Goal: Task Accomplishment & Management: Complete application form

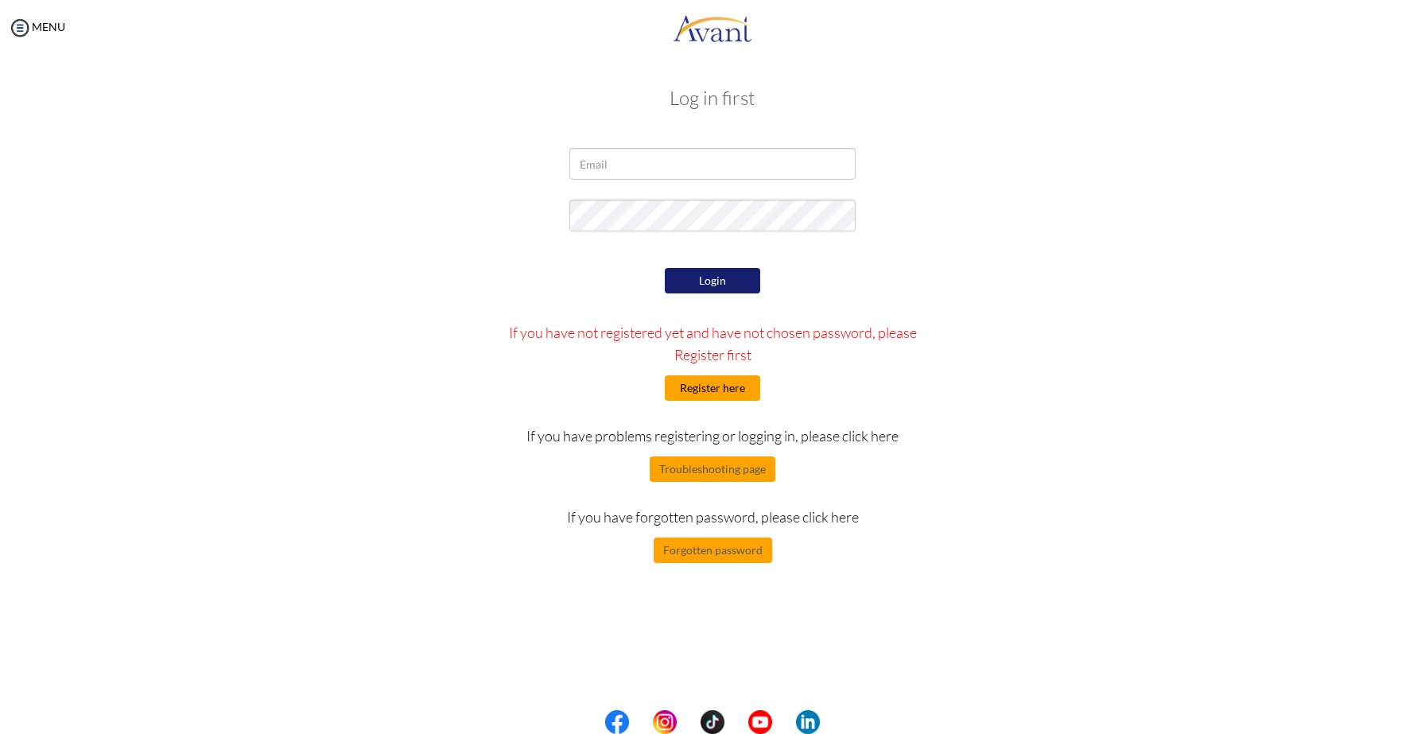
click at [682, 398] on button "Register here" at bounding box center [712, 387] width 95 height 25
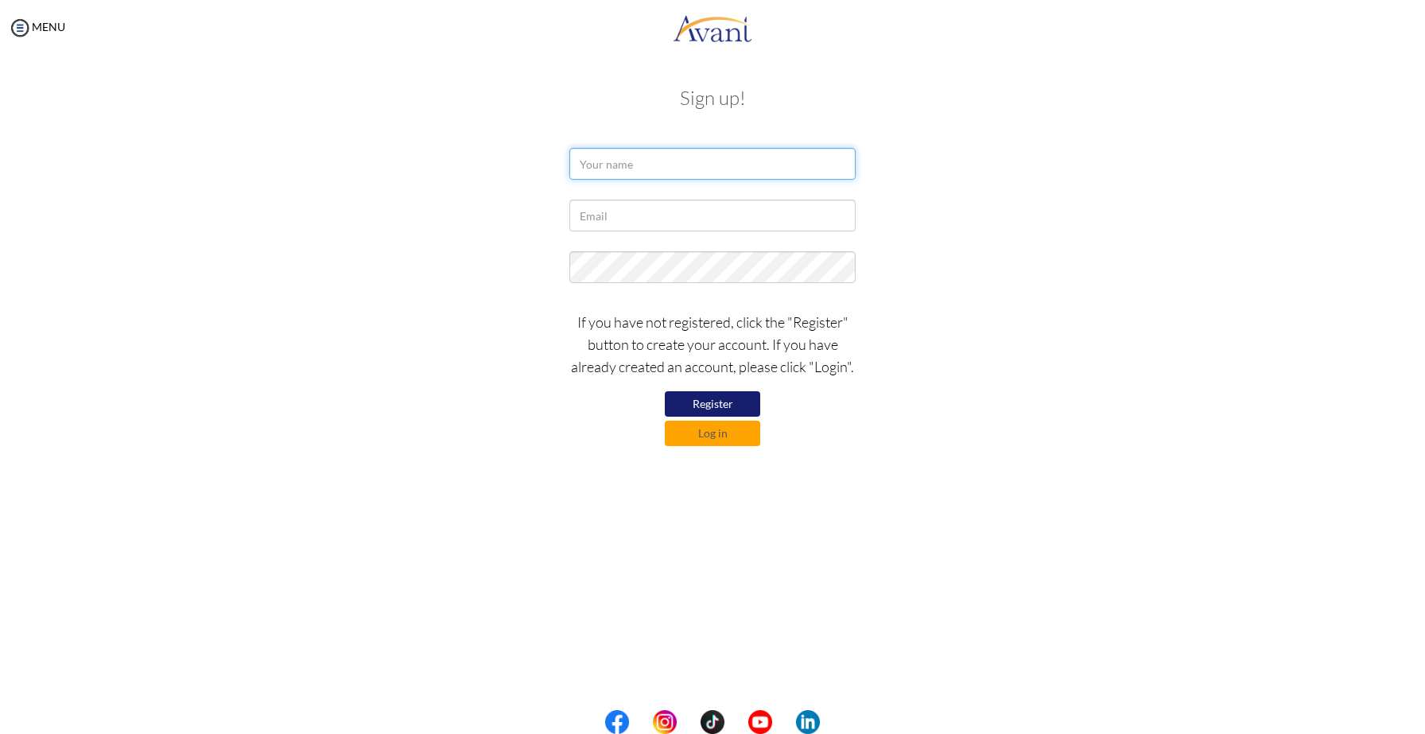
click at [650, 167] on input "text" at bounding box center [712, 164] width 286 height 32
type input "[PERSON_NAME]"
click at [647, 222] on input "text" at bounding box center [712, 216] width 286 height 32
type input "[EMAIL_ADDRESS][DOMAIN_NAME]"
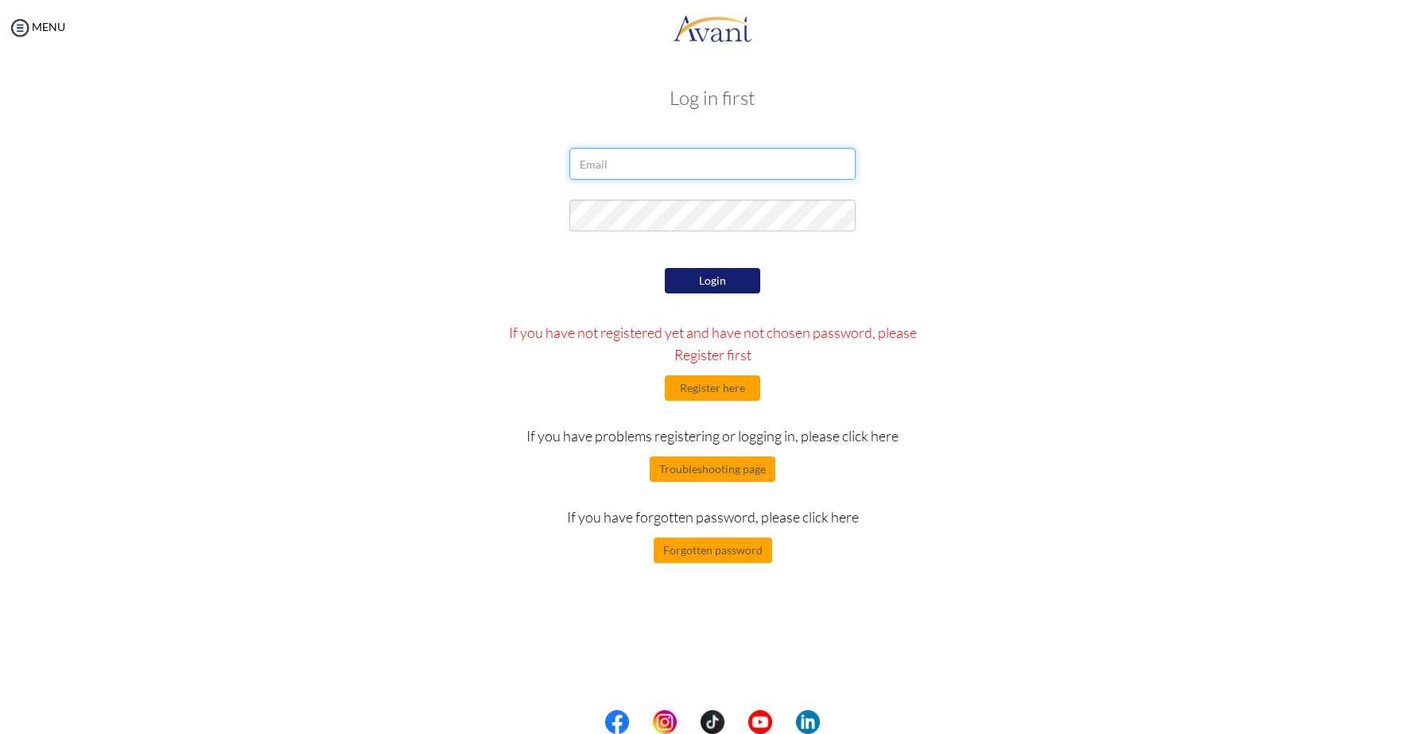
click at [702, 162] on input "email" at bounding box center [712, 164] width 286 height 32
type input "[EMAIL_ADDRESS][DOMAIN_NAME]"
click at [724, 278] on button "Login" at bounding box center [712, 280] width 95 height 25
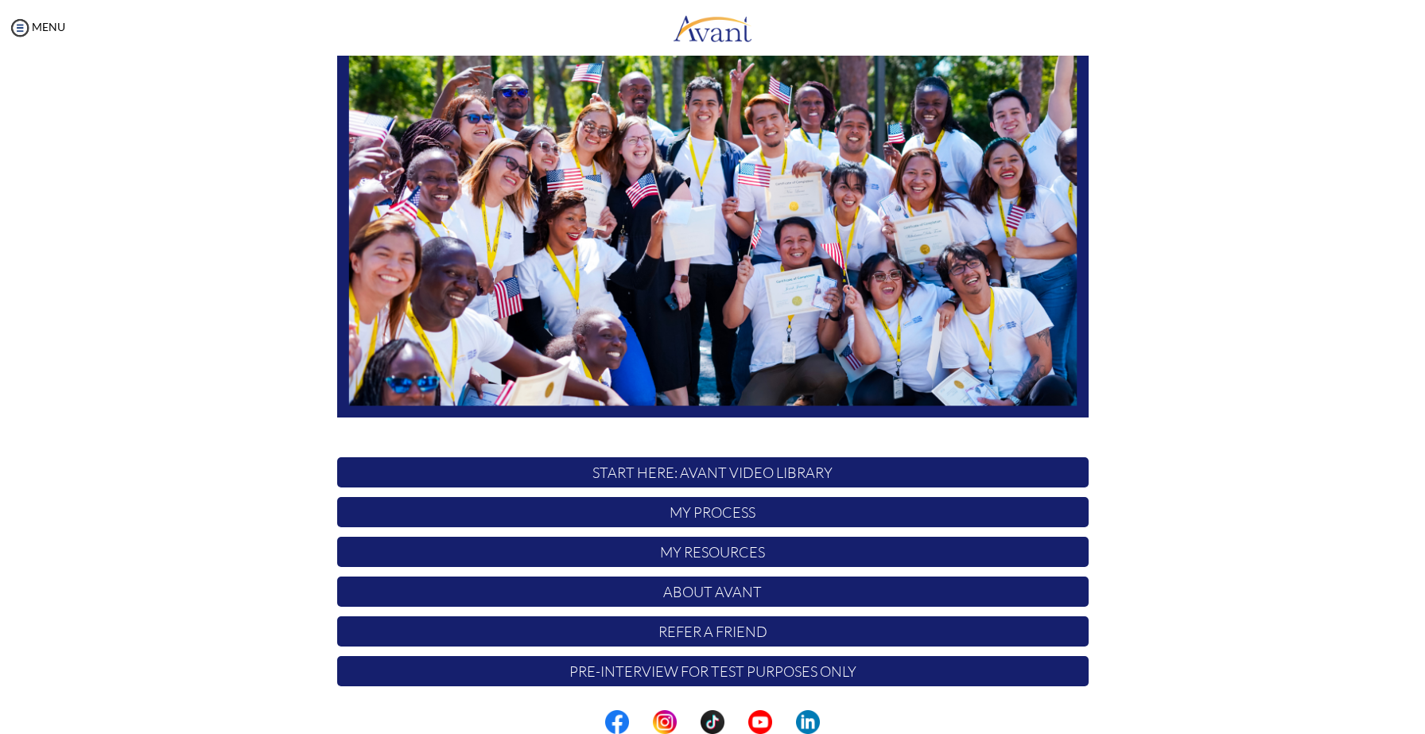
scroll to position [150, 0]
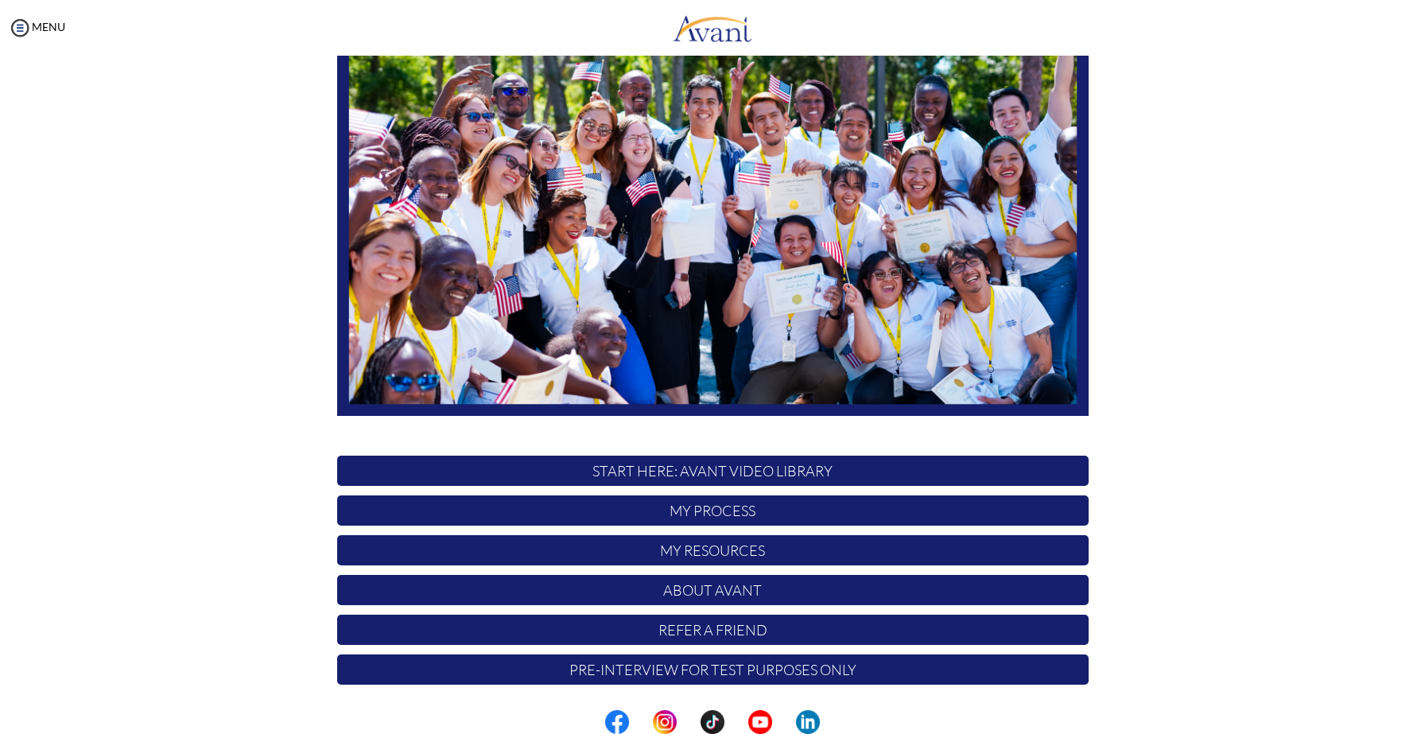
click at [716, 511] on p "My Process" at bounding box center [712, 510] width 751 height 30
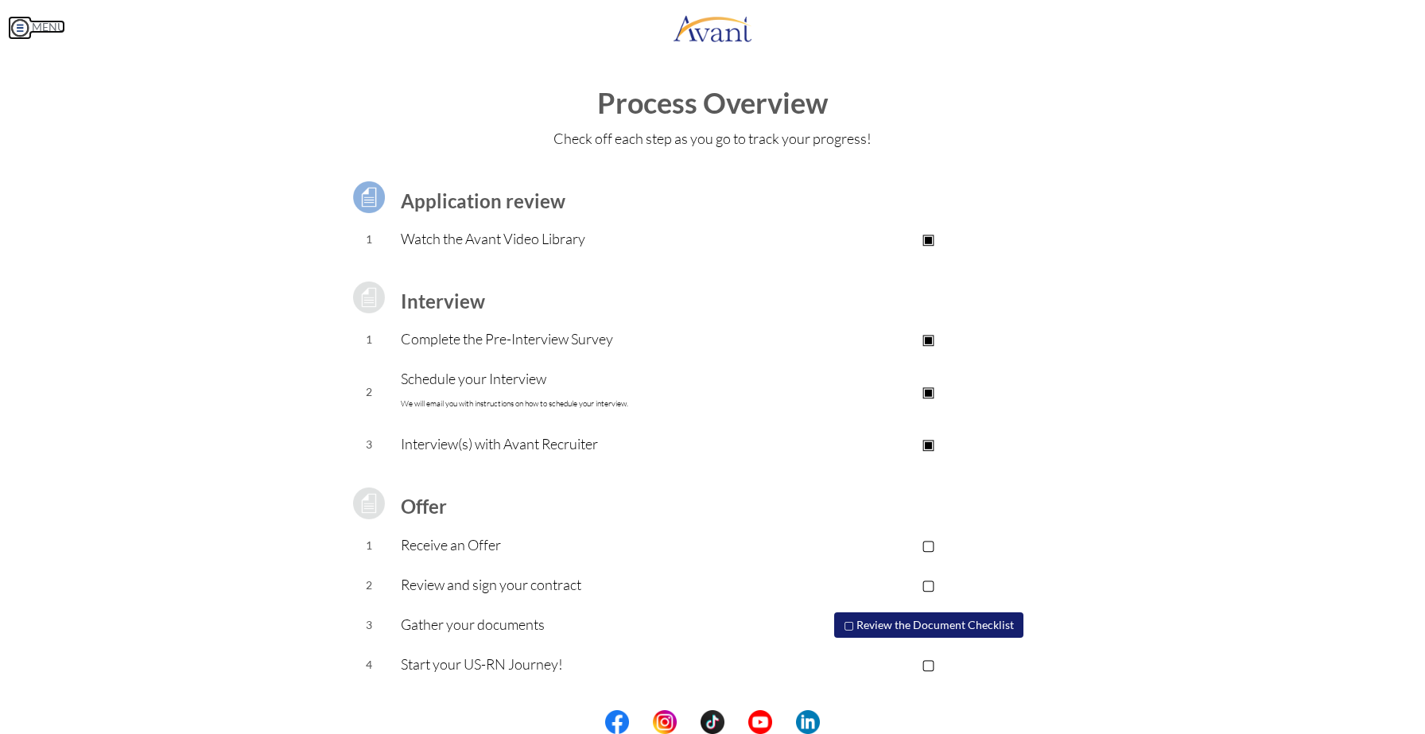
click at [15, 28] on img at bounding box center [20, 28] width 24 height 24
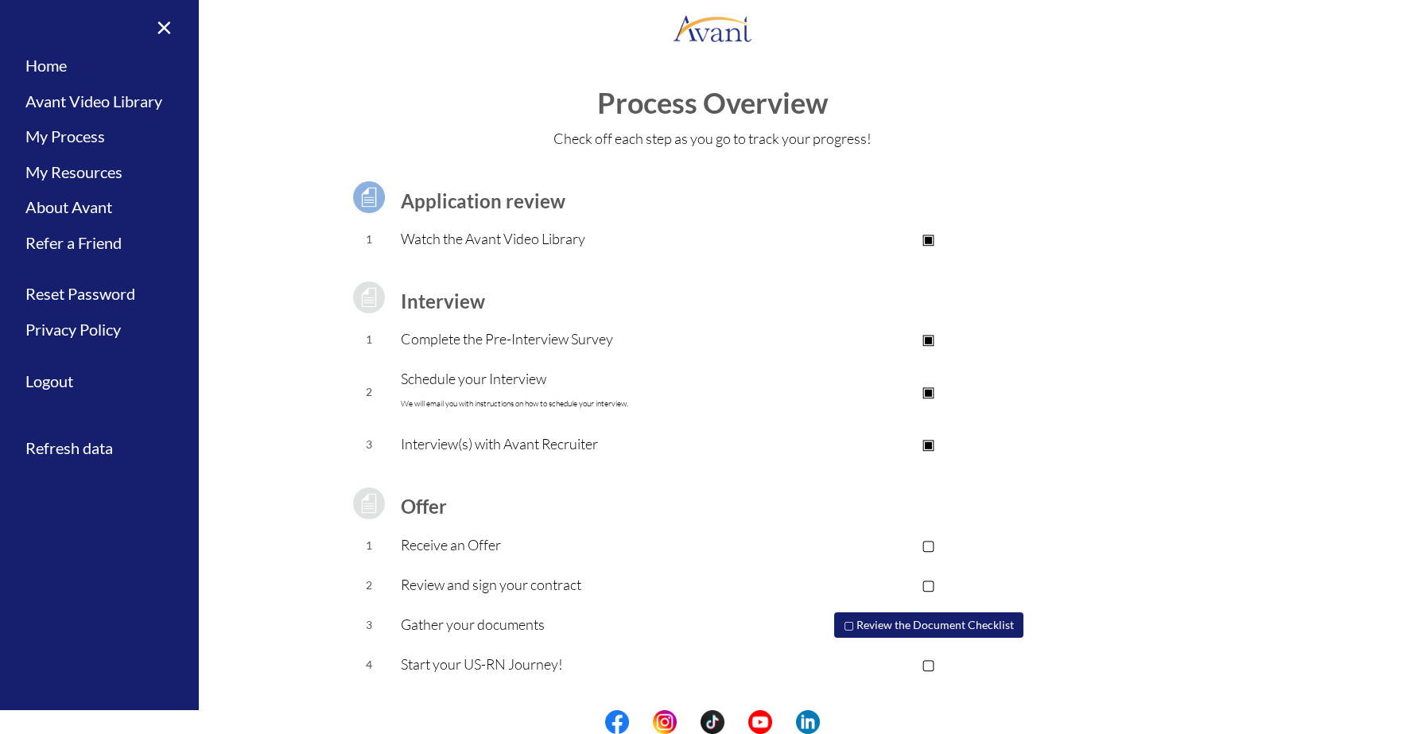
click at [1049, 480] on table "Application review 1 Watch the Avant Video Library ▣ Avant Video Library Interv…" at bounding box center [712, 422] width 751 height 526
click at [68, 170] on link "My Resources" at bounding box center [99, 172] width 199 height 36
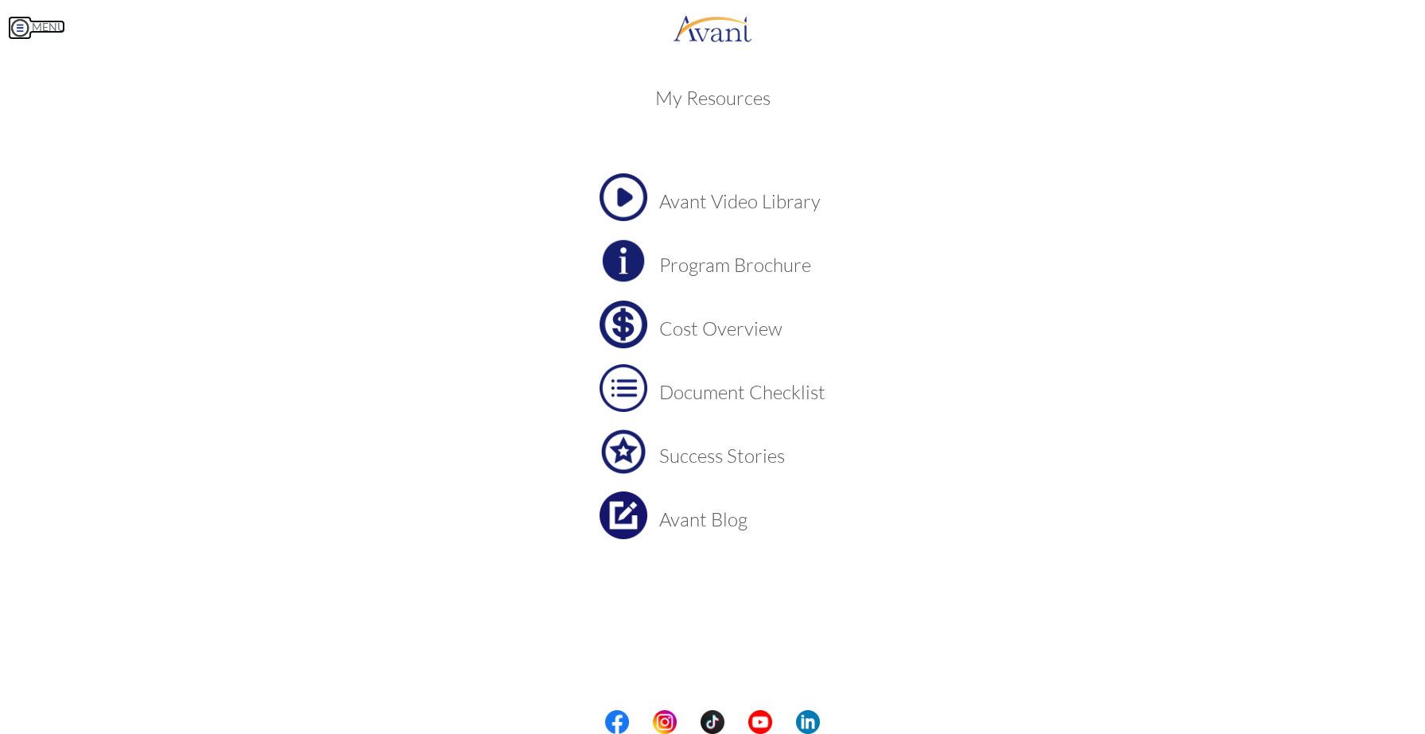
click at [24, 27] on img at bounding box center [20, 28] width 24 height 24
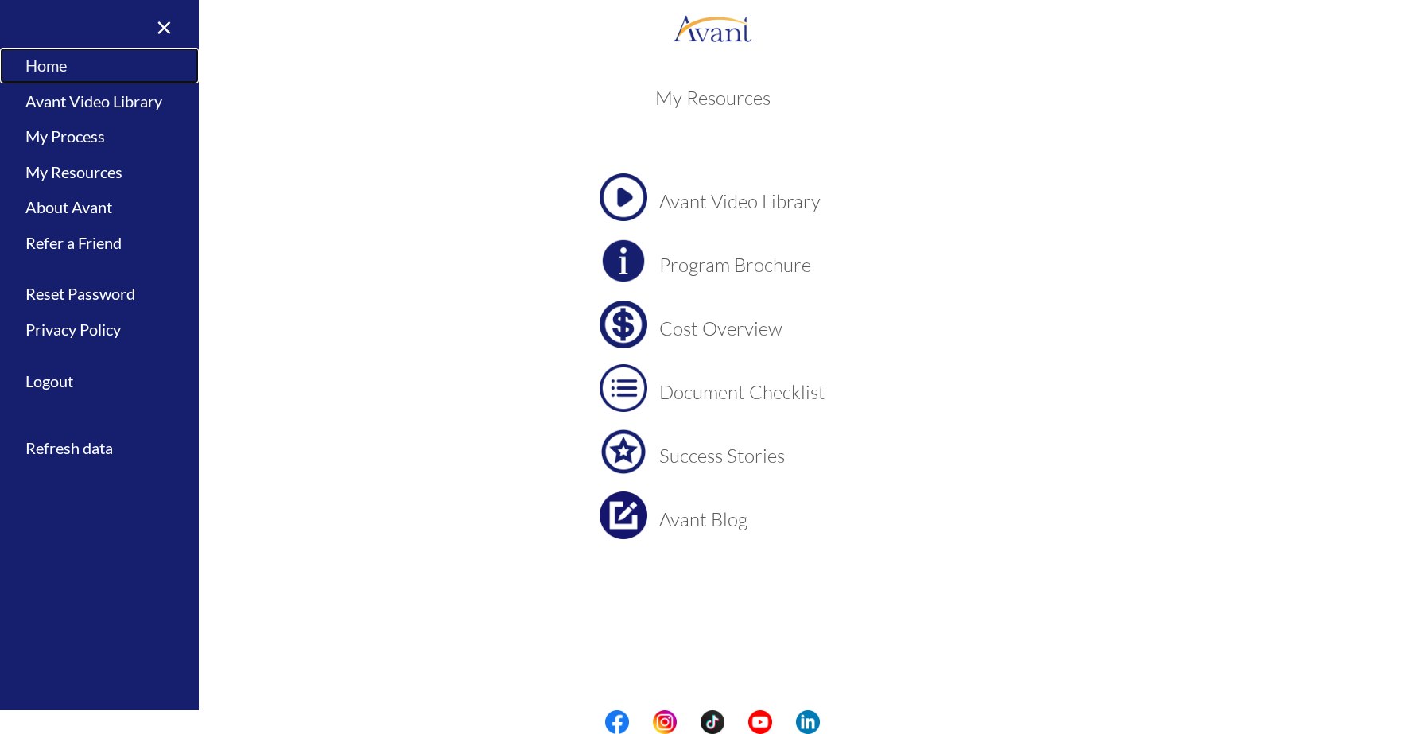
click at [48, 72] on link "Home" at bounding box center [99, 66] width 199 height 36
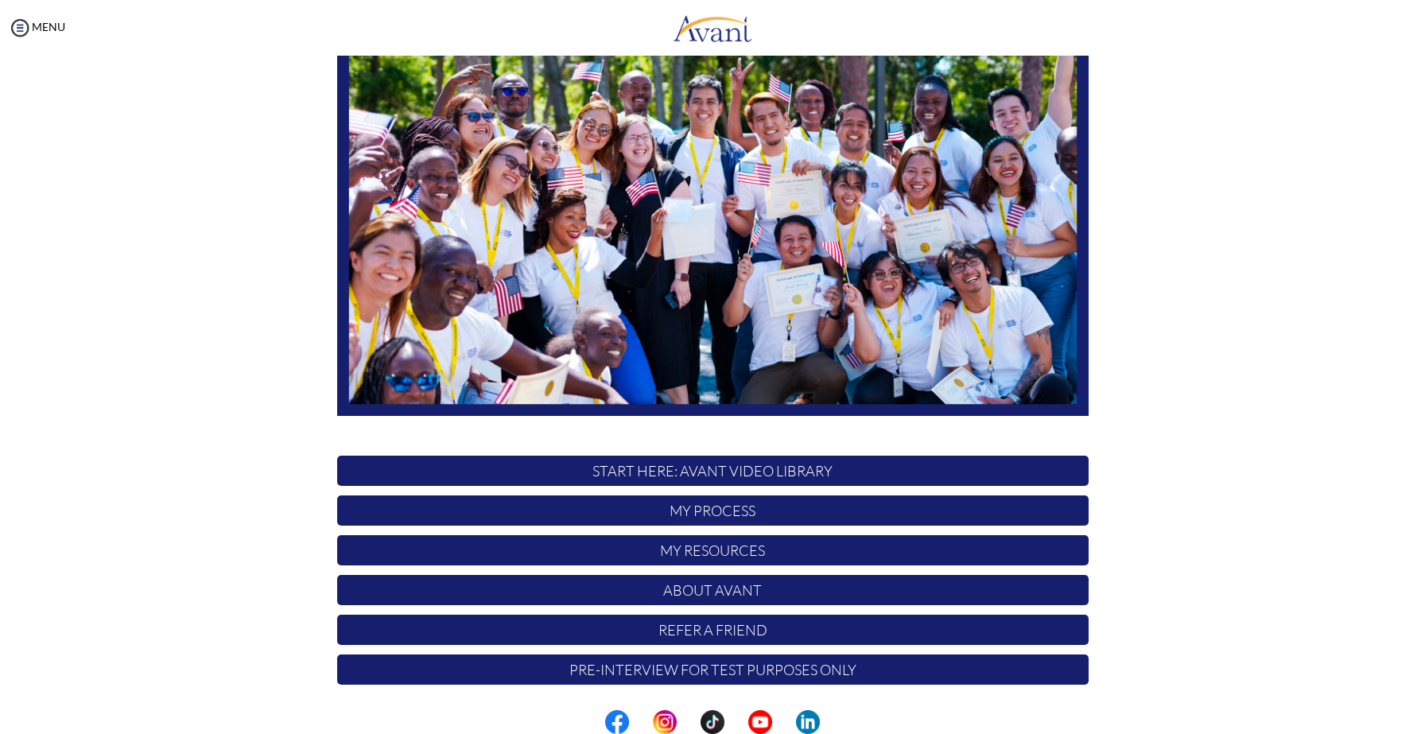
click at [685, 553] on p "My Resources" at bounding box center [712, 550] width 751 height 30
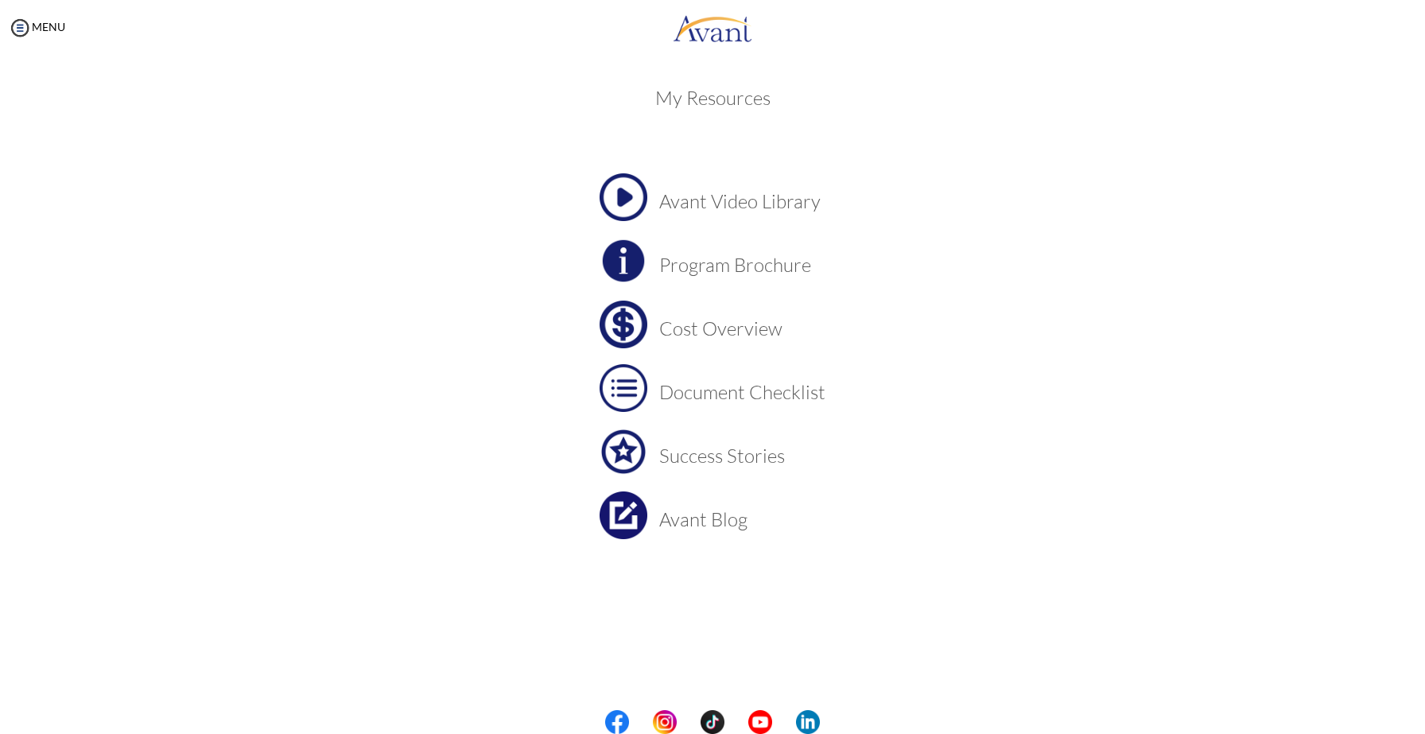
click at [729, 268] on h3 "Program Brochure" at bounding box center [742, 264] width 166 height 21
click at [745, 394] on h3 "Document Checklist" at bounding box center [742, 392] width 166 height 21
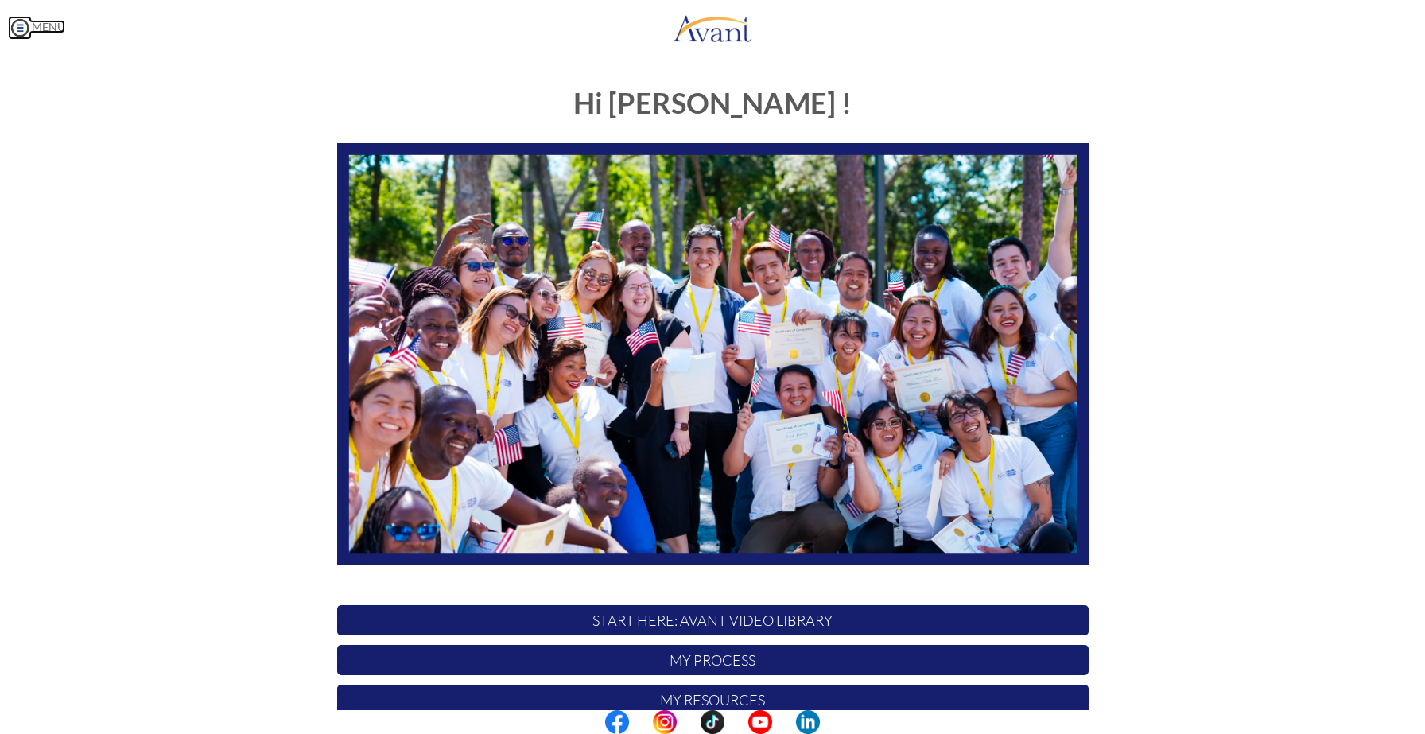
click at [16, 27] on img at bounding box center [20, 28] width 24 height 24
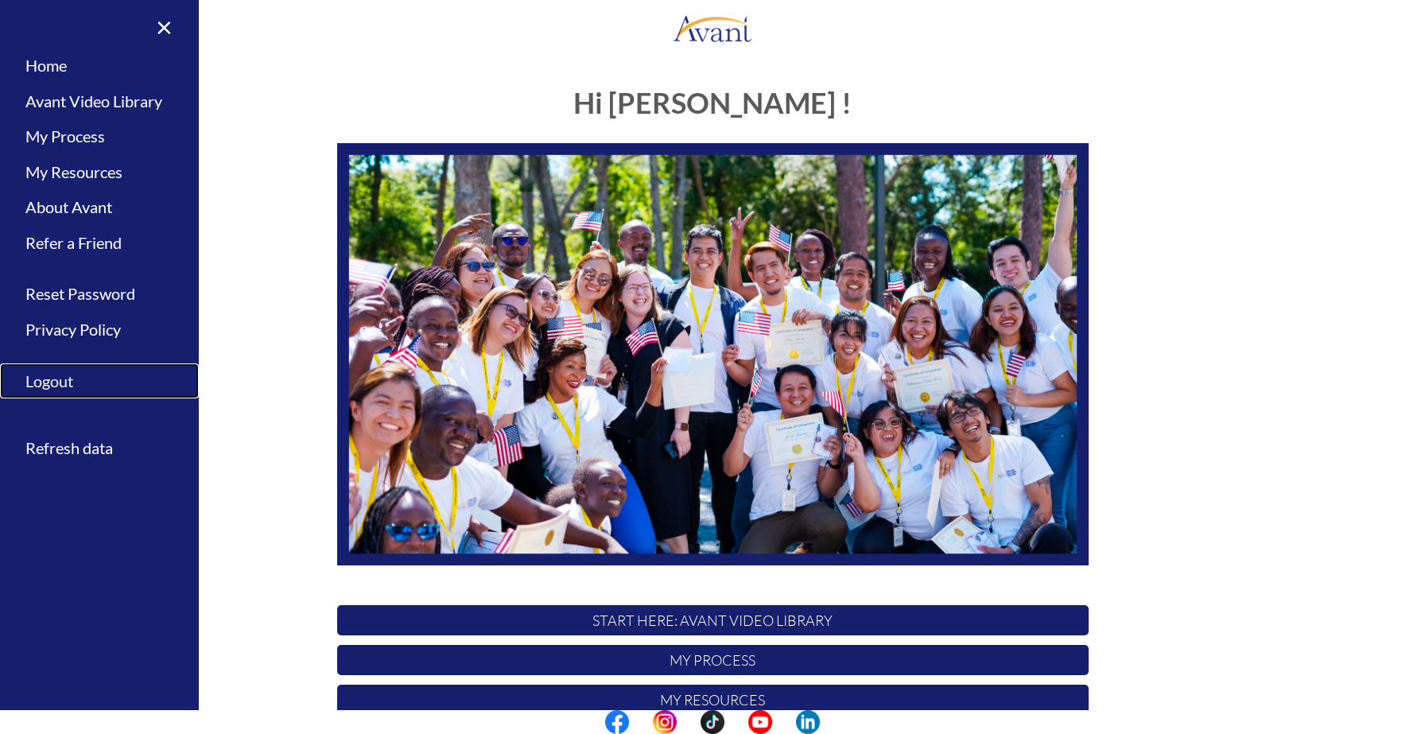
click at [83, 389] on link "Logout" at bounding box center [99, 381] width 199 height 36
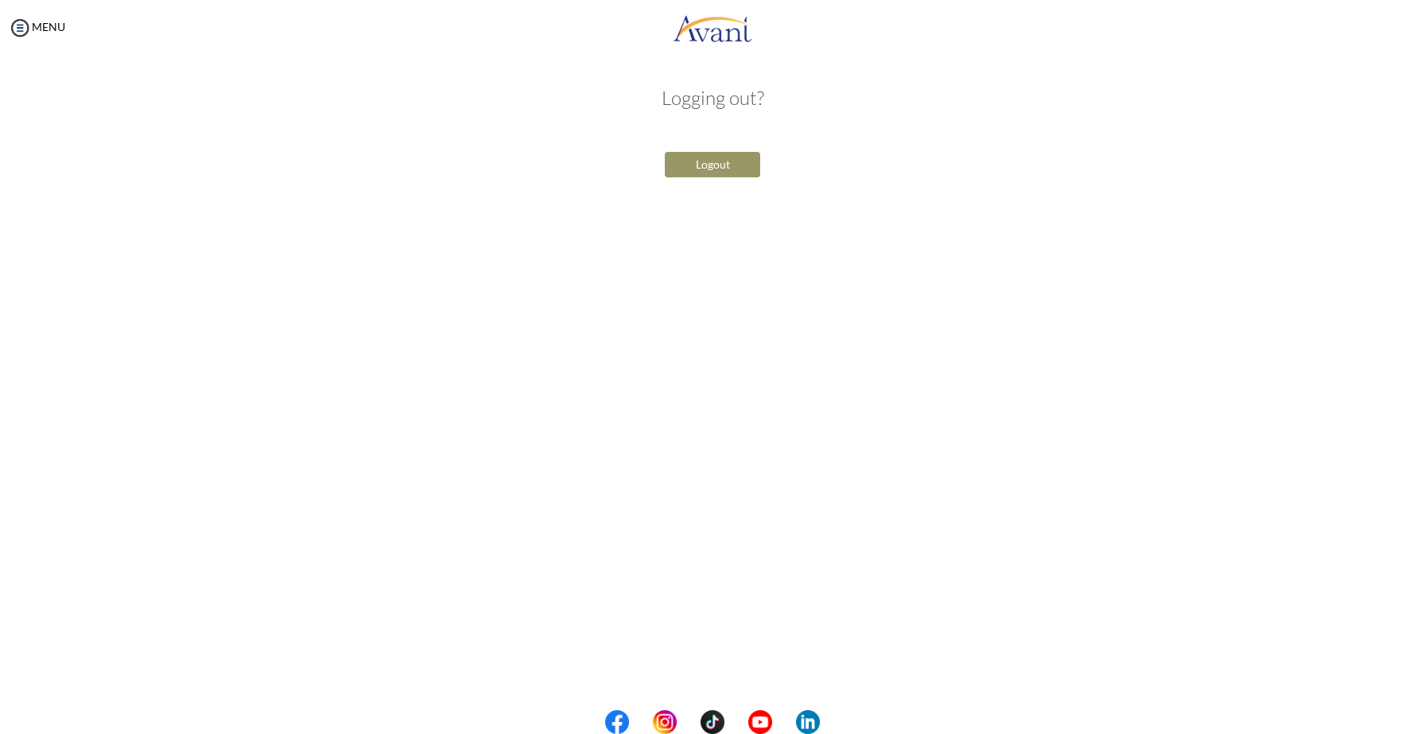
click at [733, 162] on button "Logout" at bounding box center [712, 164] width 95 height 25
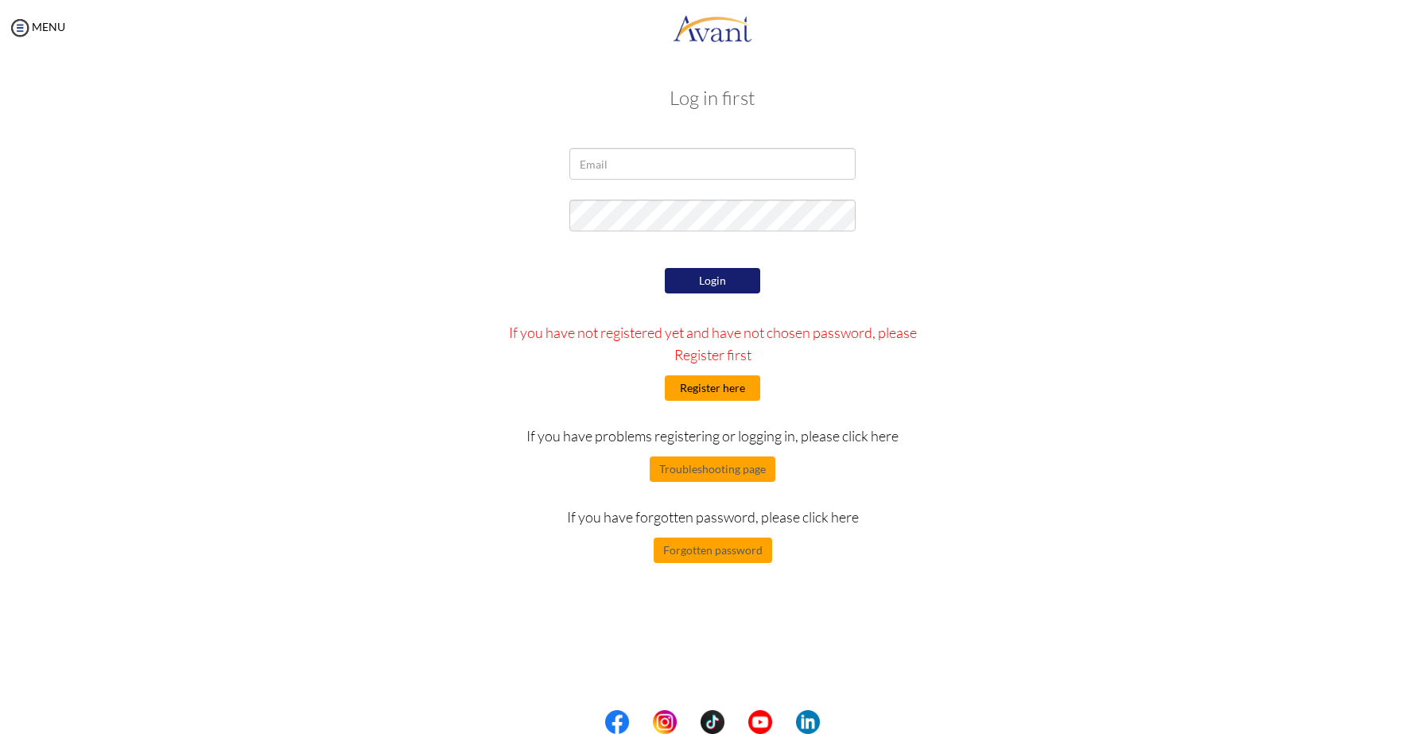
click at [697, 386] on button "Register here" at bounding box center [712, 387] width 95 height 25
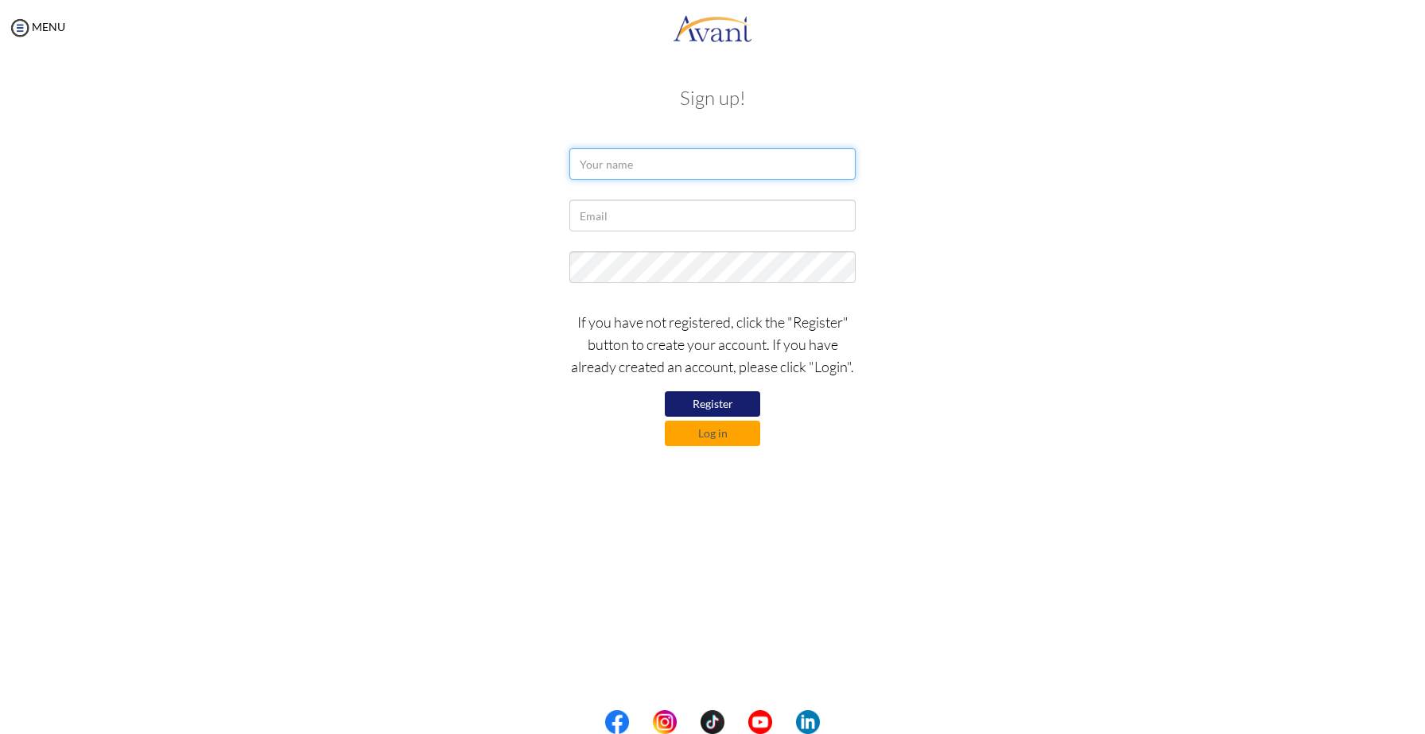
click at [666, 165] on input "text" at bounding box center [712, 164] width 286 height 32
type input "[PERSON_NAME]"
click at [661, 212] on input "text" at bounding box center [712, 216] width 286 height 32
type input "[EMAIL_ADDRESS][DOMAIN_NAME]"
click at [491, 307] on div "If you have not registered, click the "Register" button to create your account.…" at bounding box center [712, 374] width 930 height 143
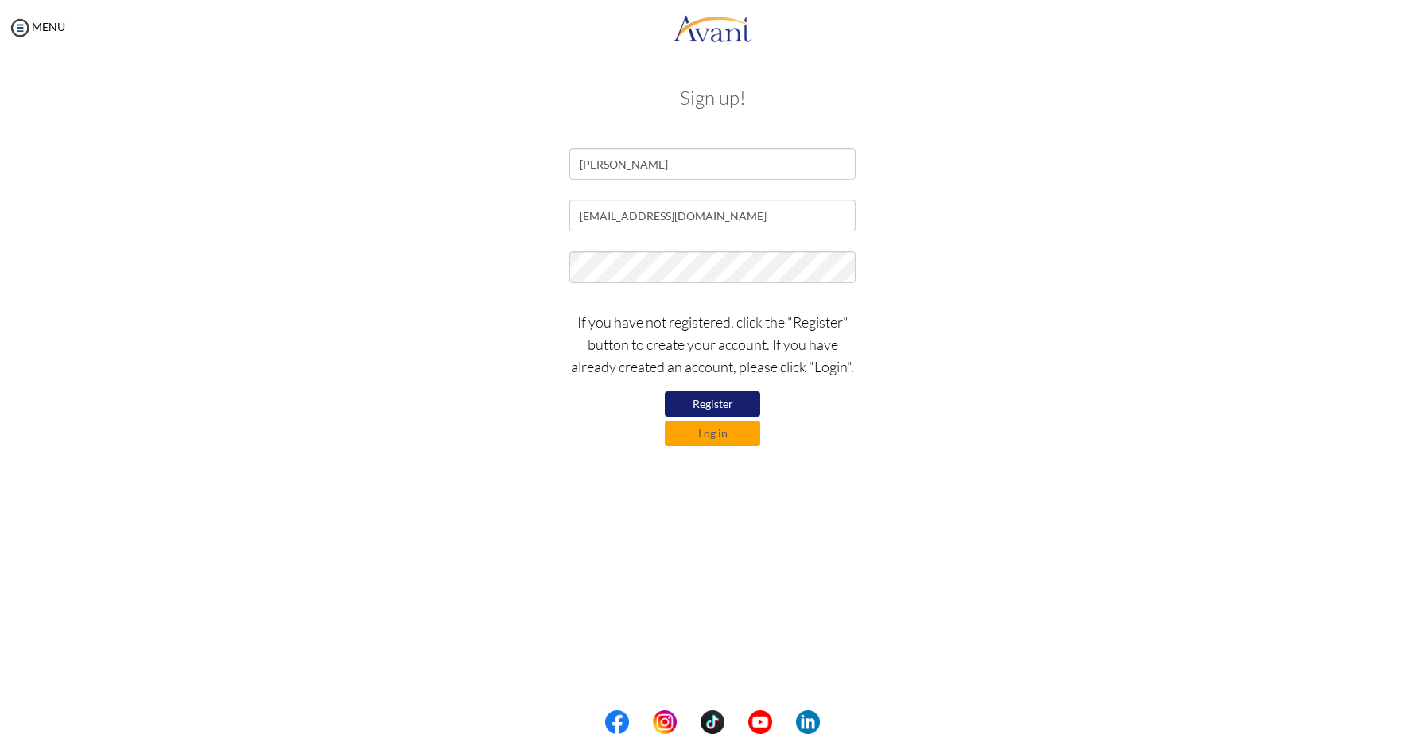
click at [748, 406] on button "Register" at bounding box center [712, 403] width 95 height 25
click at [742, 436] on button "Log in" at bounding box center [712, 433] width 95 height 25
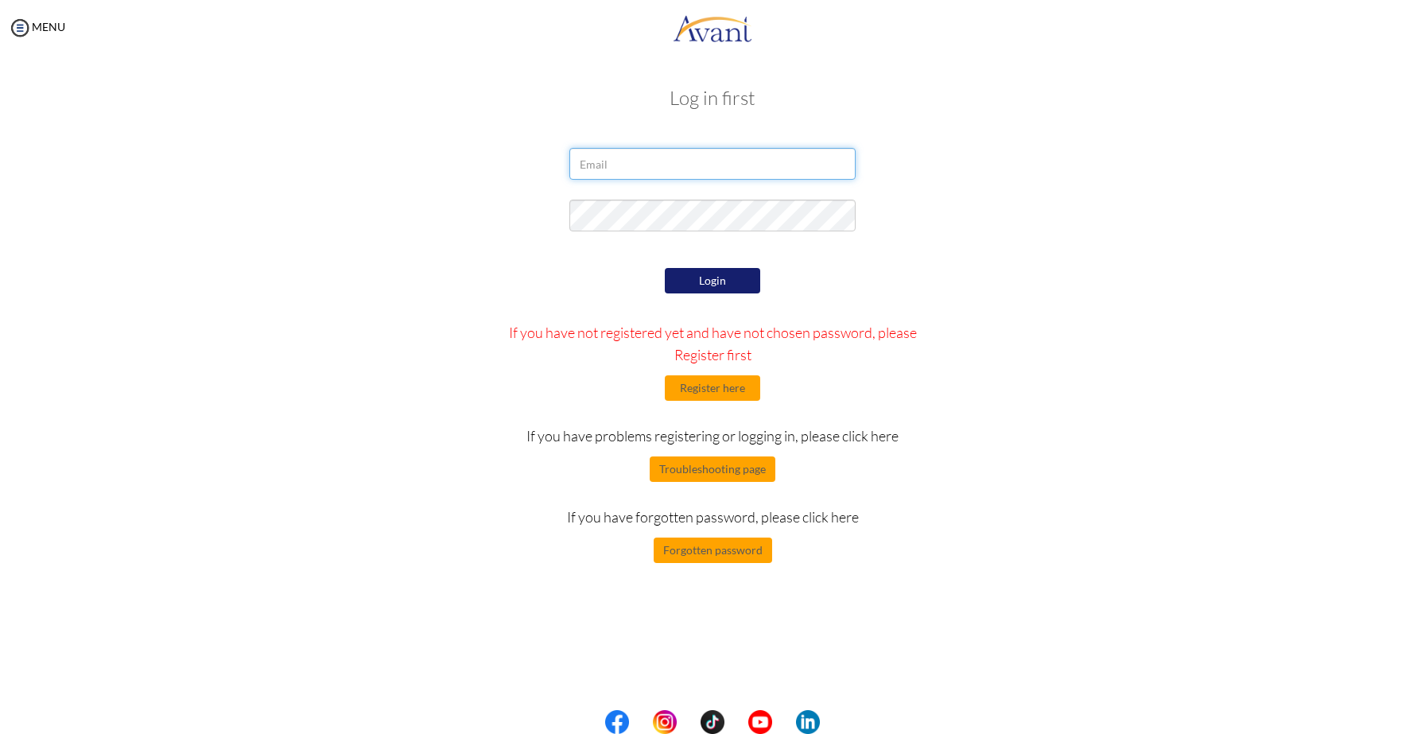
click at [711, 161] on input "email" at bounding box center [712, 164] width 286 height 32
type input "[EMAIL_ADDRESS][DOMAIN_NAME]"
click at [736, 268] on button "Login" at bounding box center [712, 280] width 95 height 25
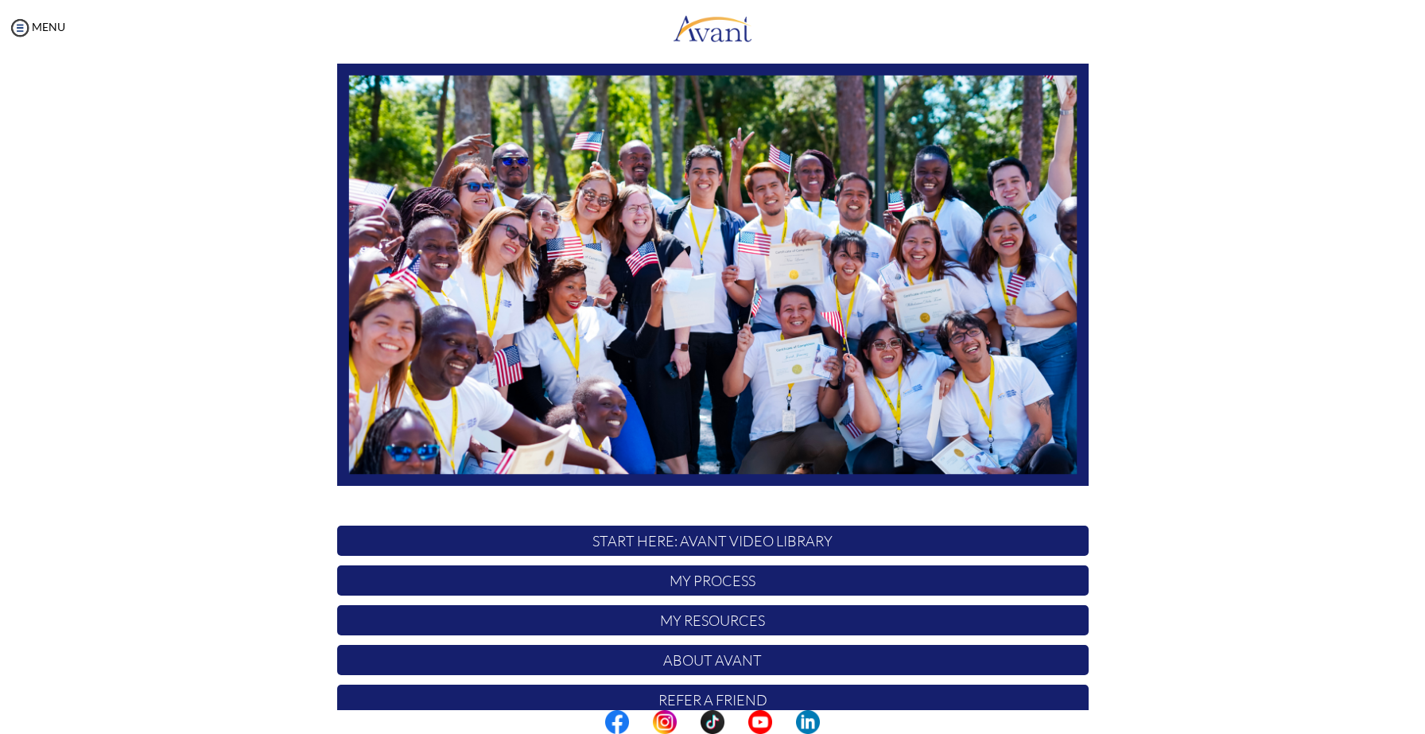
scroll to position [150, 0]
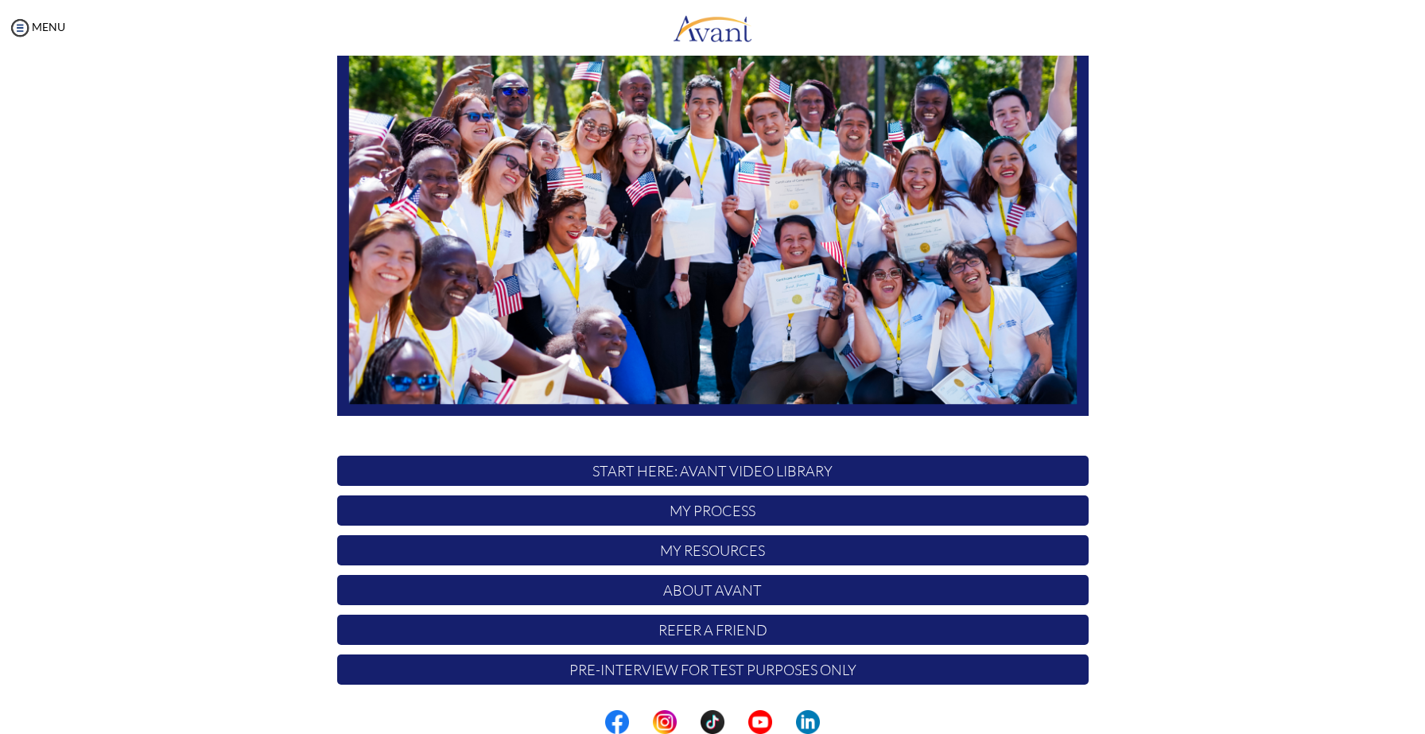
click at [718, 514] on p "My Process" at bounding box center [712, 510] width 751 height 30
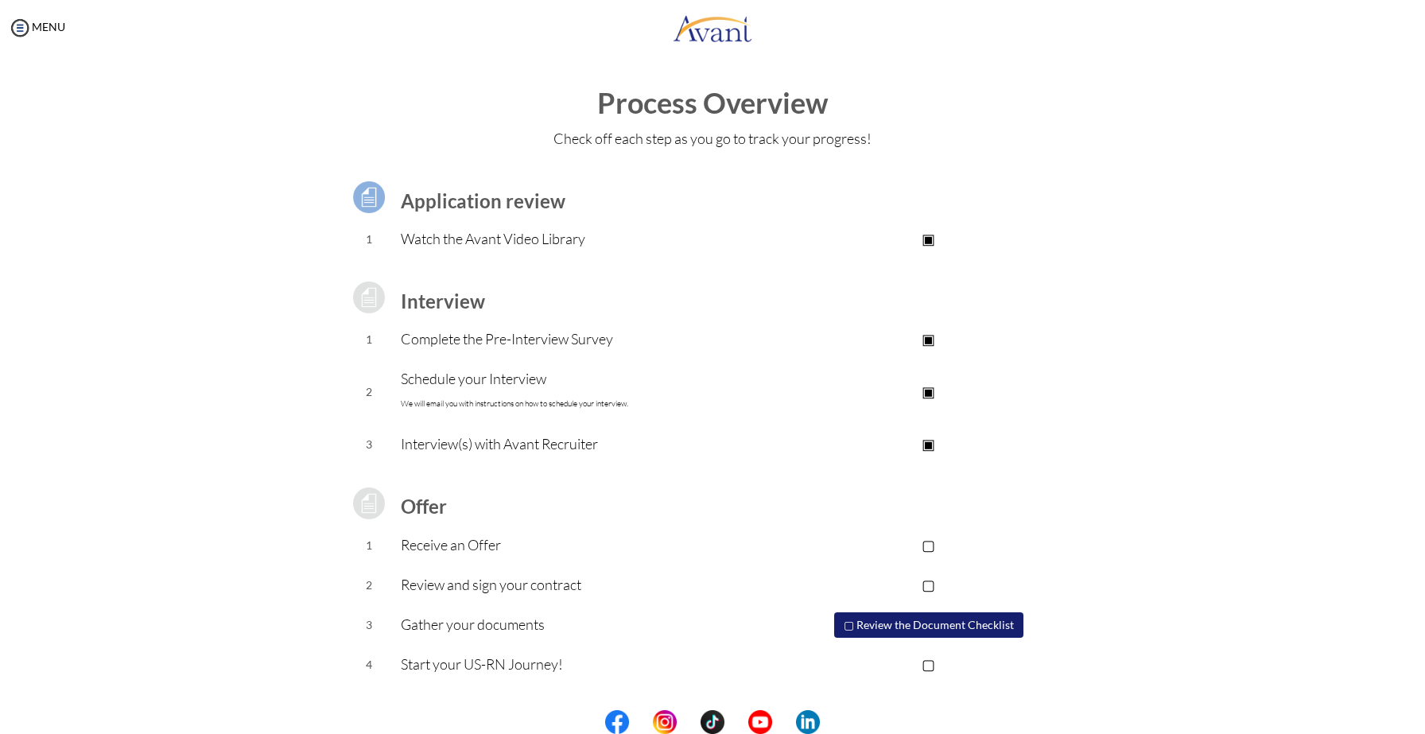
click at [920, 623] on button "▢ Review the Document Checklist" at bounding box center [928, 624] width 189 height 25
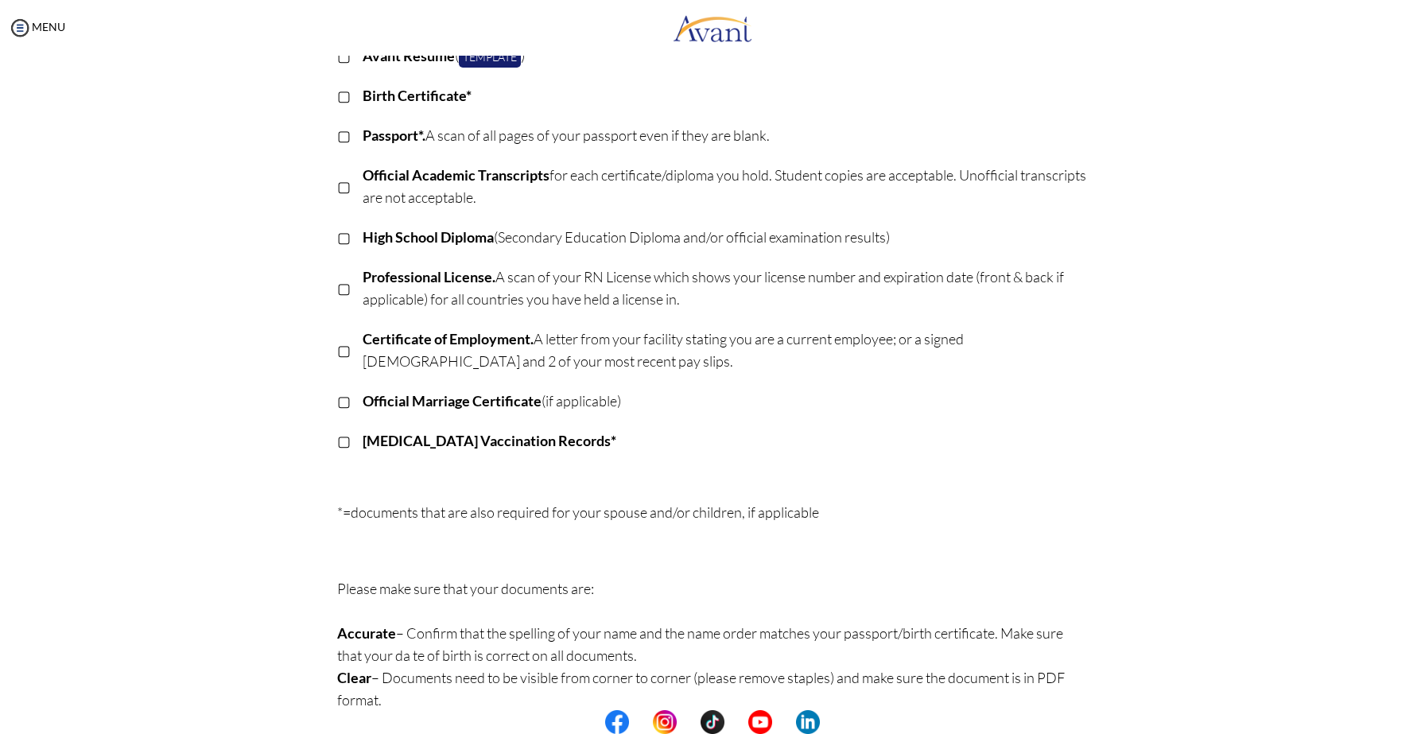
scroll to position [207, 0]
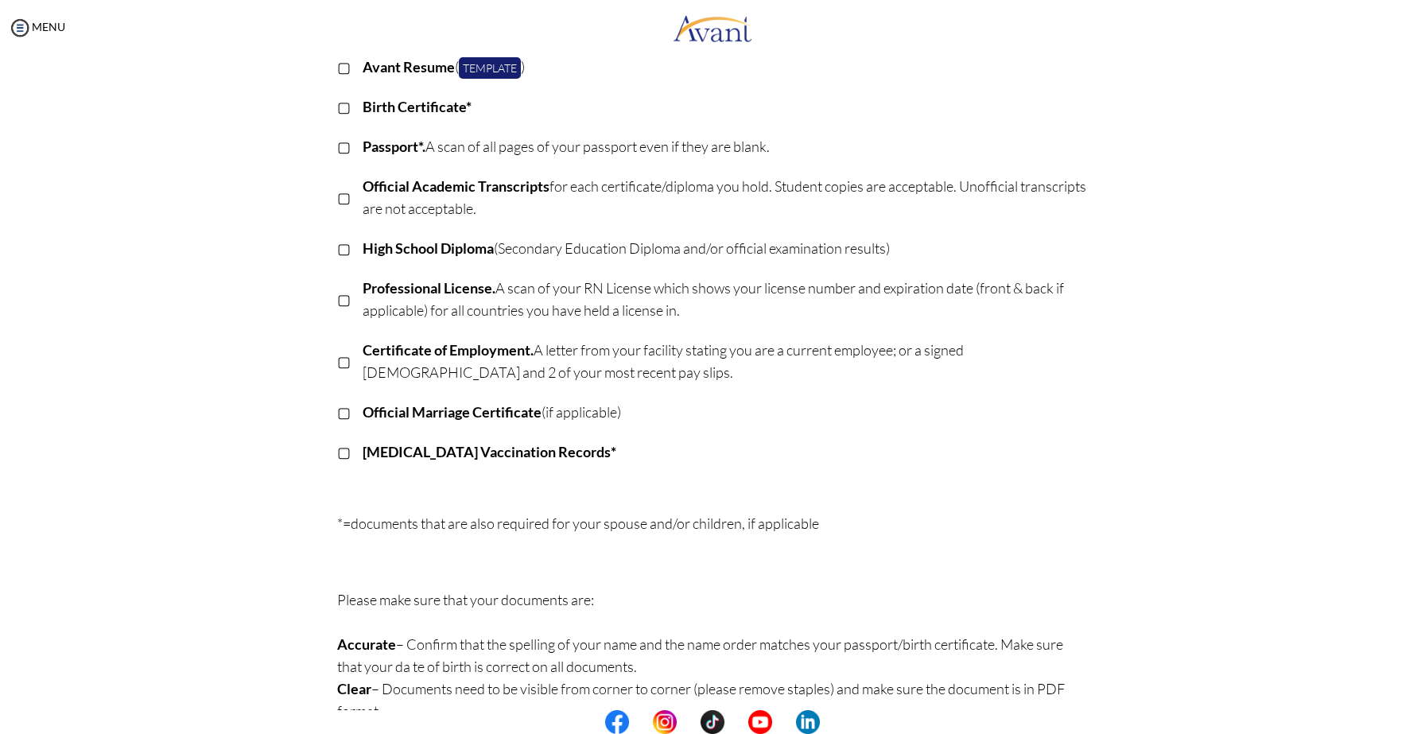
click at [482, 295] on b "Professional License." at bounding box center [429, 287] width 133 height 17
click at [518, 294] on p "Professional License. A scan of your RN License which shows your license number…" at bounding box center [726, 299] width 726 height 45
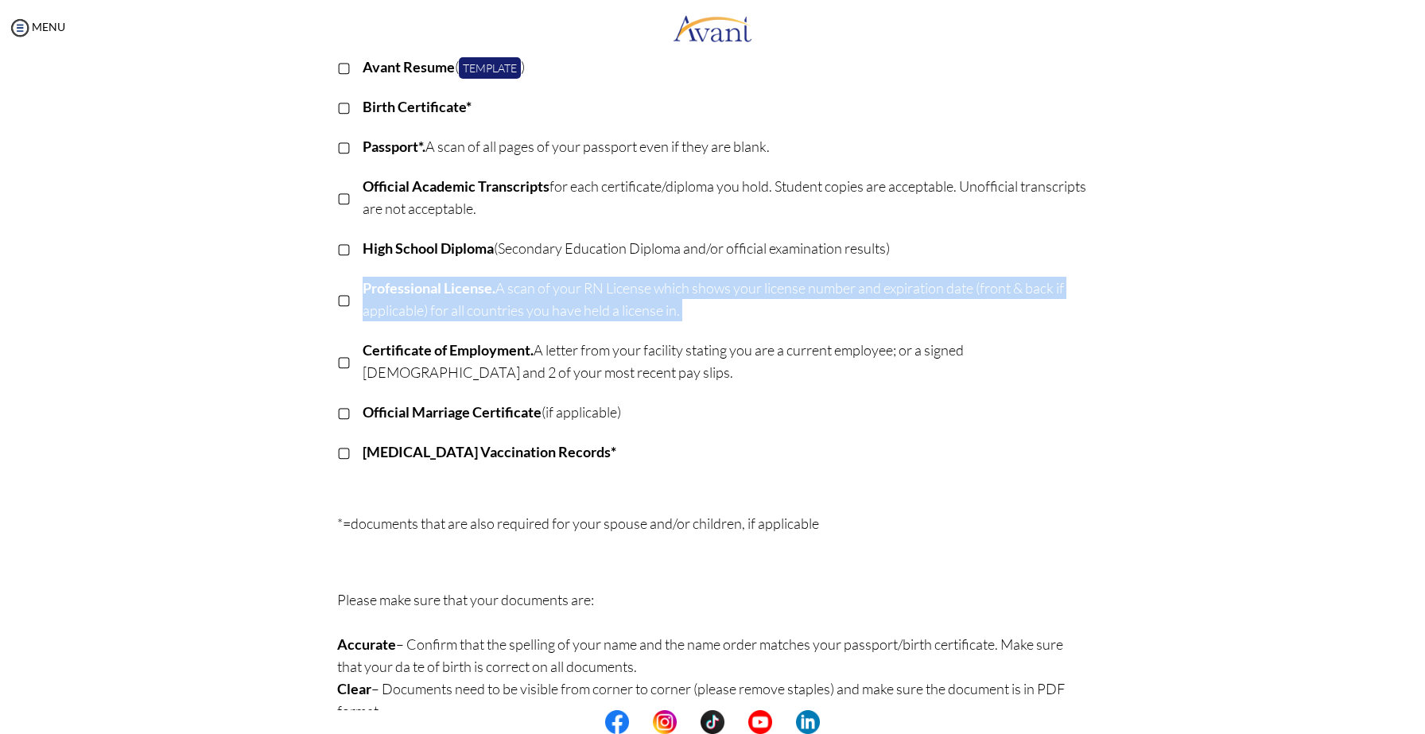
click at [518, 294] on p "Professional License. A scan of your RN License which shows your license number…" at bounding box center [726, 299] width 726 height 45
click at [628, 324] on td "Professional License. A scan of your RN License which shows your license number…" at bounding box center [726, 300] width 726 height 62
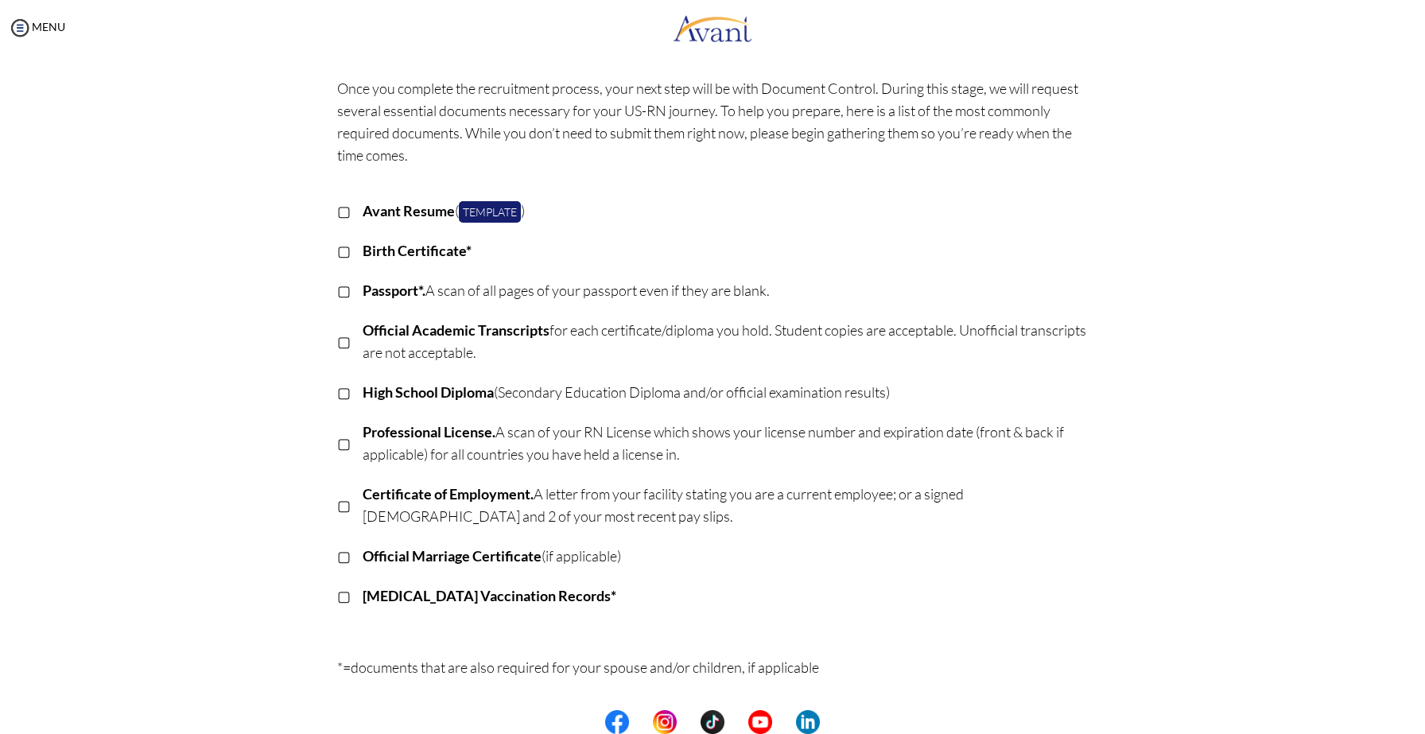
scroll to position [0, 0]
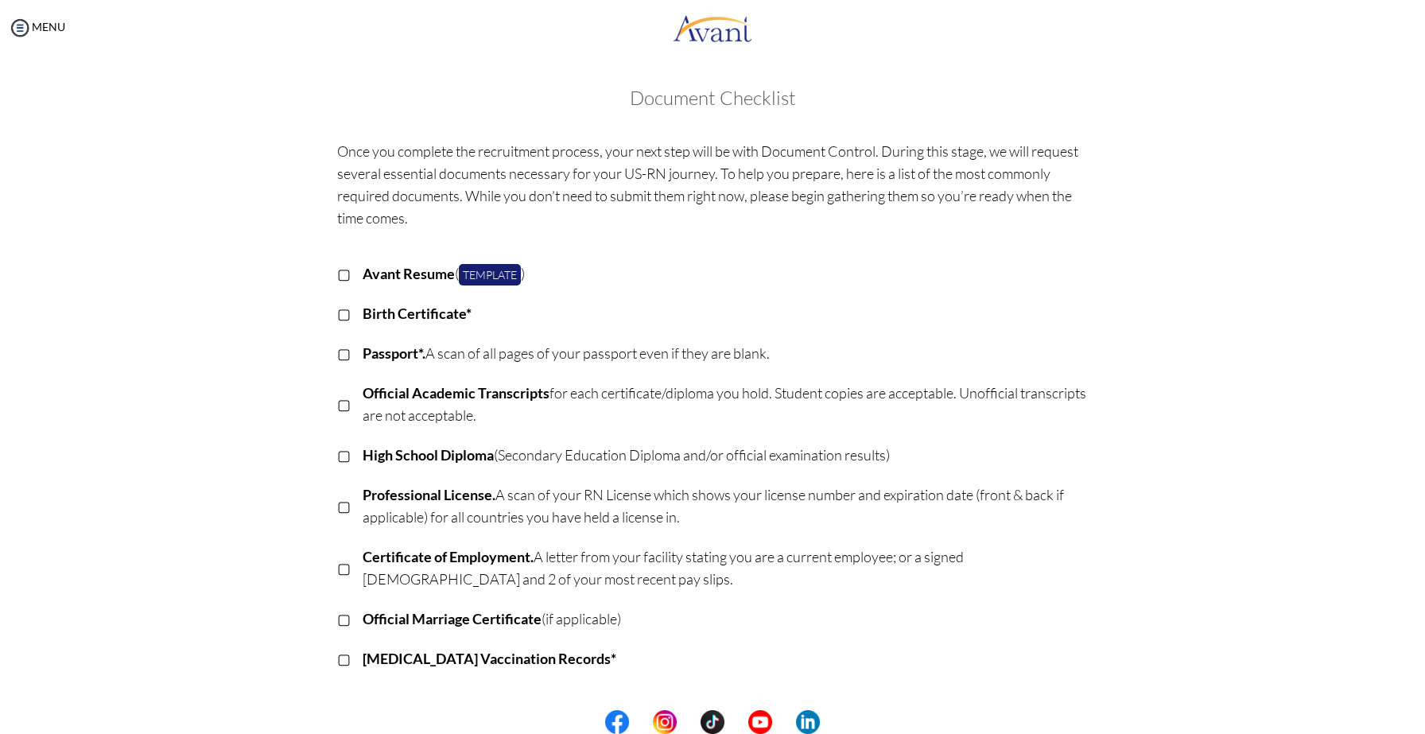
click at [345, 278] on p "▢" at bounding box center [344, 273] width 14 height 22
click at [345, 278] on p "▣" at bounding box center [344, 273] width 14 height 22
click at [22, 28] on img at bounding box center [20, 28] width 24 height 24
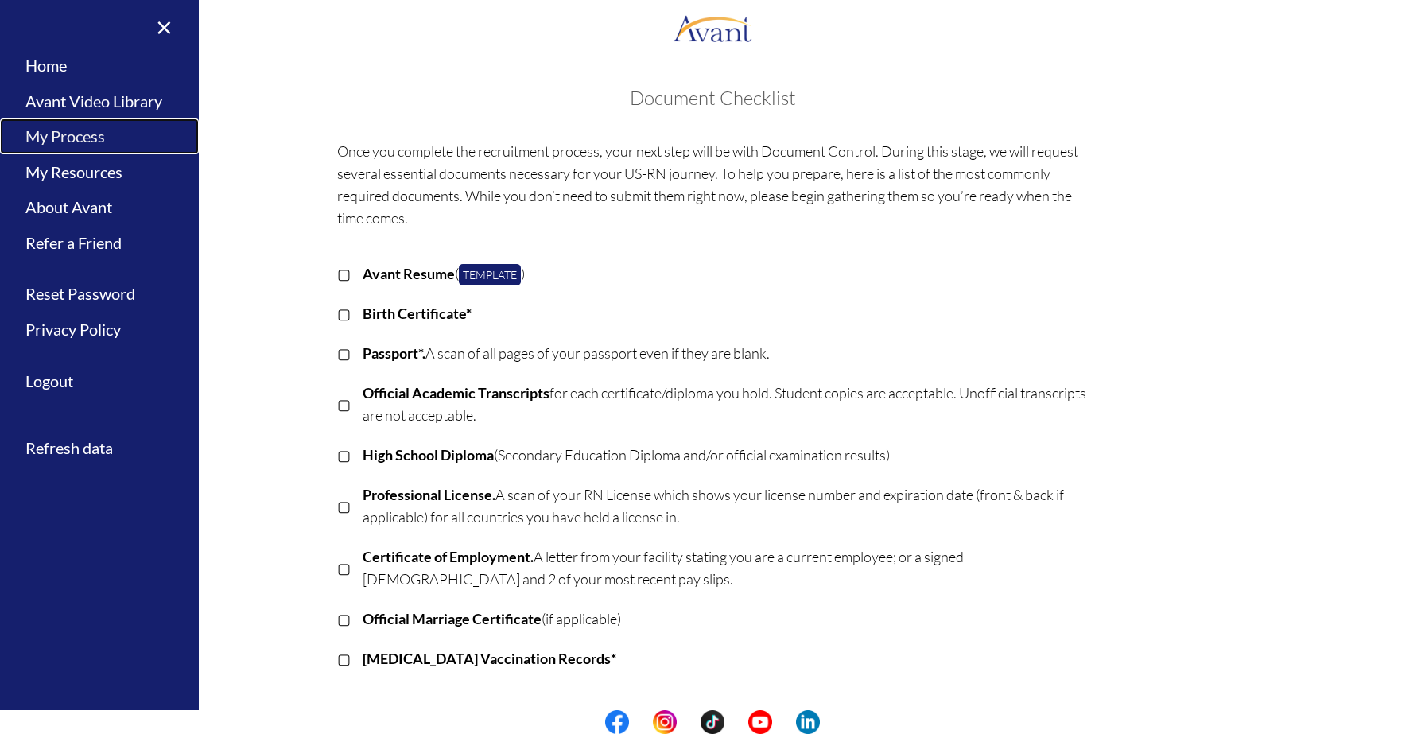
click at [75, 138] on link "My Process" at bounding box center [99, 136] width 199 height 36
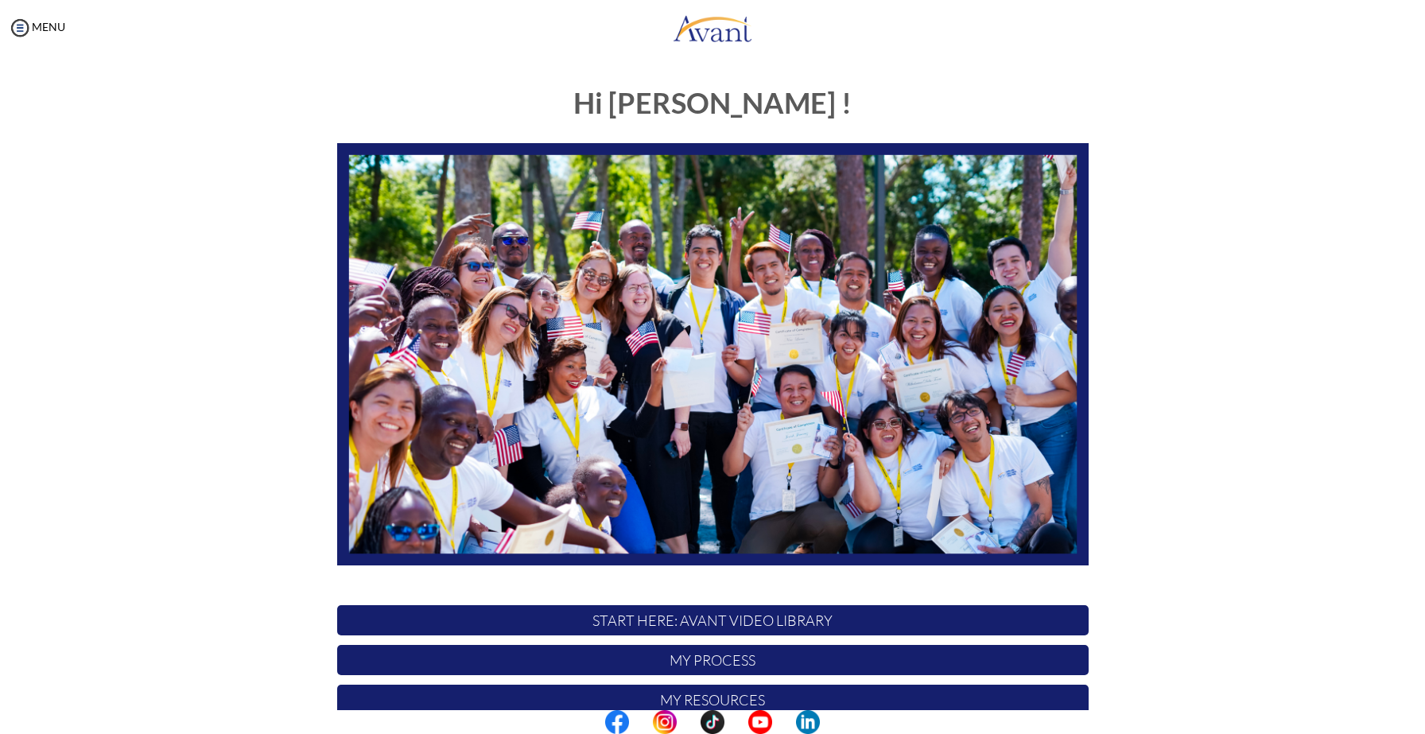
click at [643, 664] on p "My Process" at bounding box center [712, 660] width 751 height 30
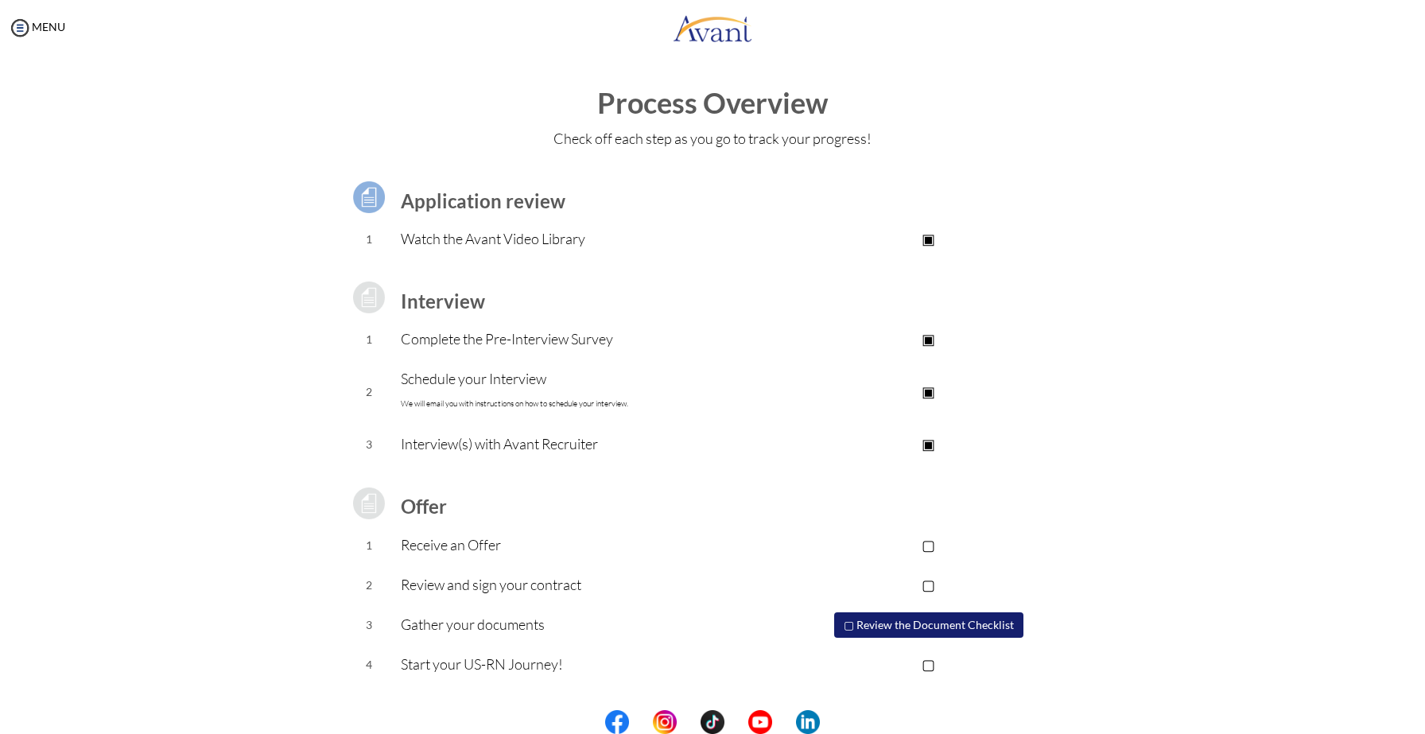
click at [930, 340] on p "▣" at bounding box center [928, 339] width 319 height 22
click at [933, 340] on p "▣" at bounding box center [928, 339] width 319 height 22
click at [931, 235] on p "▣" at bounding box center [928, 238] width 319 height 22
click at [930, 420] on td "▣" at bounding box center [928, 391] width 319 height 65
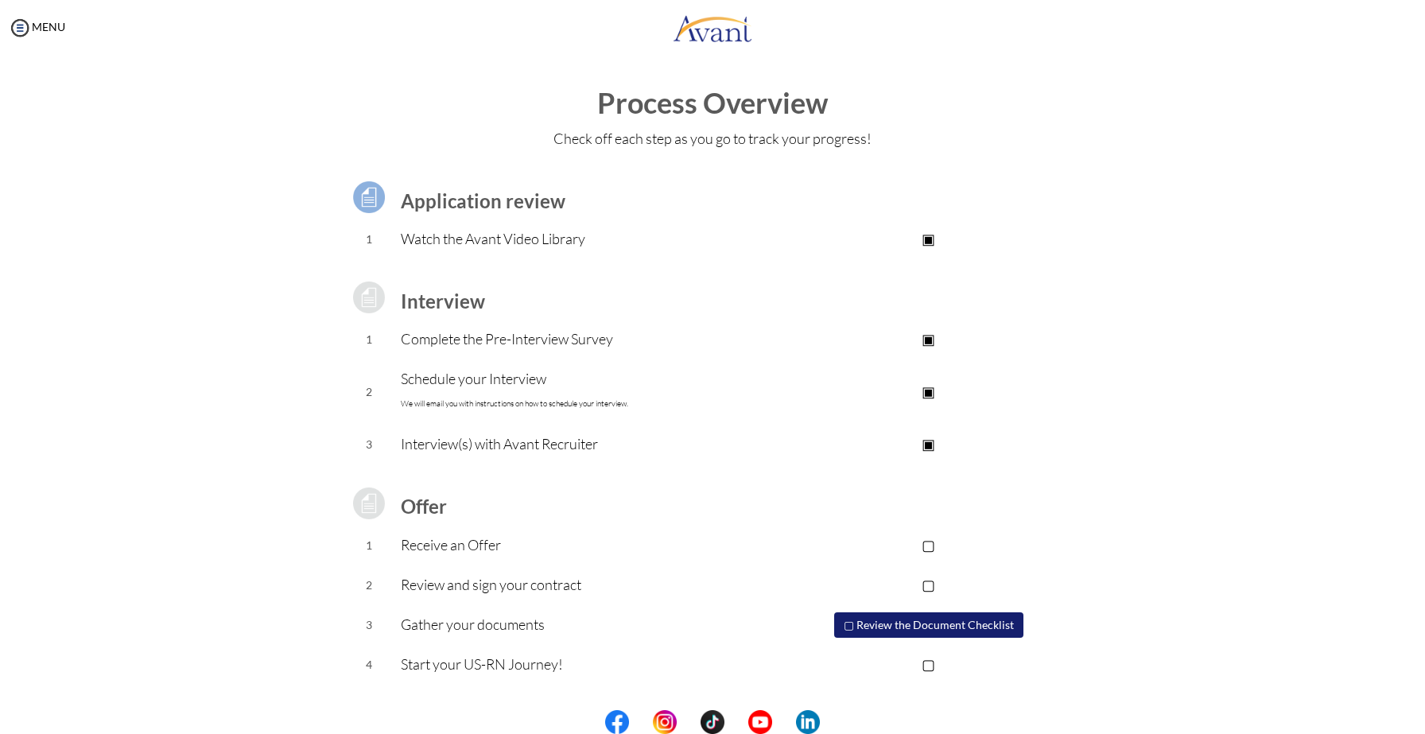
click at [930, 455] on td "▣" at bounding box center [928, 445] width 319 height 40
click at [930, 443] on p "▣" at bounding box center [928, 444] width 319 height 22
click at [930, 443] on p "▢" at bounding box center [928, 444] width 319 height 22
click at [934, 446] on p "▣" at bounding box center [928, 444] width 319 height 22
click at [933, 444] on p "▢" at bounding box center [928, 444] width 319 height 22
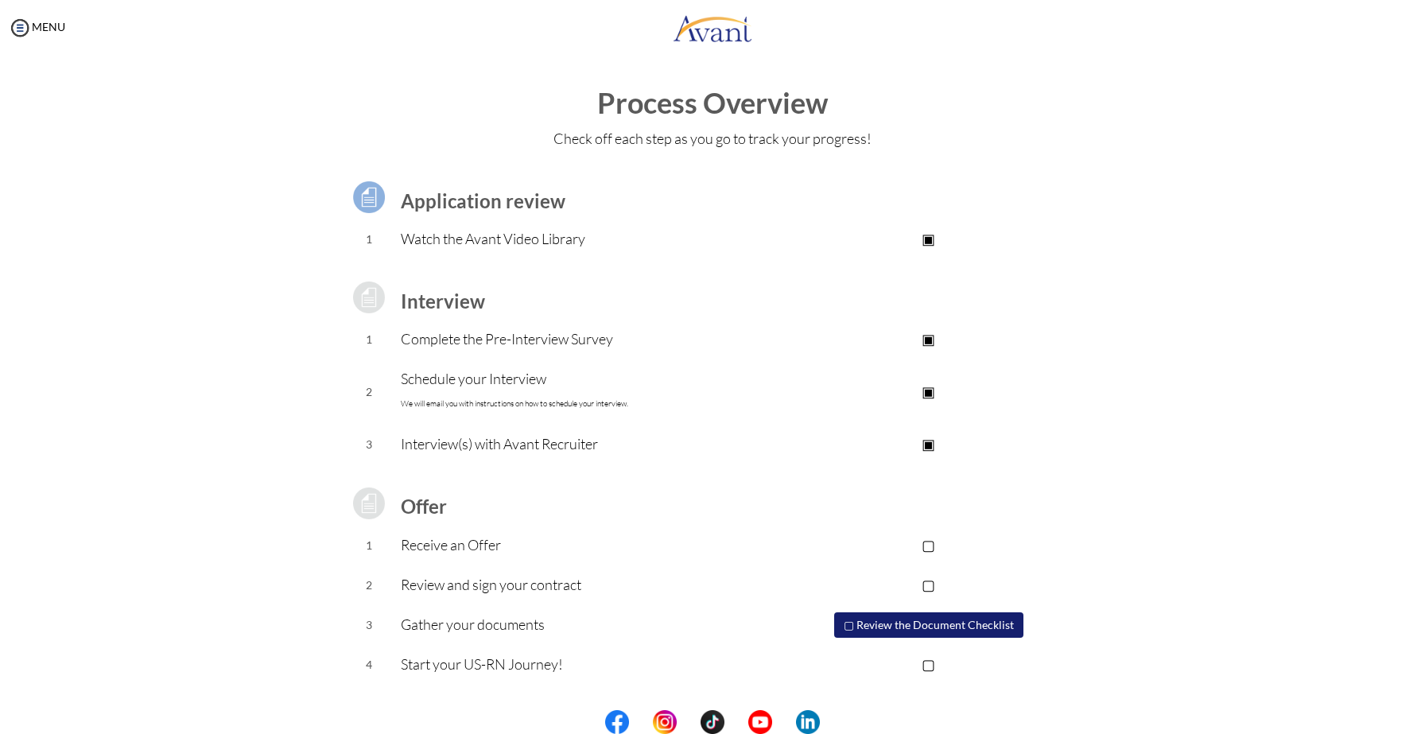
click at [935, 388] on p "▣" at bounding box center [928, 391] width 319 height 22
click at [935, 388] on p "▢" at bounding box center [928, 391] width 319 height 22
click at [932, 236] on p "▣" at bounding box center [928, 238] width 319 height 22
click at [930, 240] on p "▣" at bounding box center [928, 238] width 319 height 22
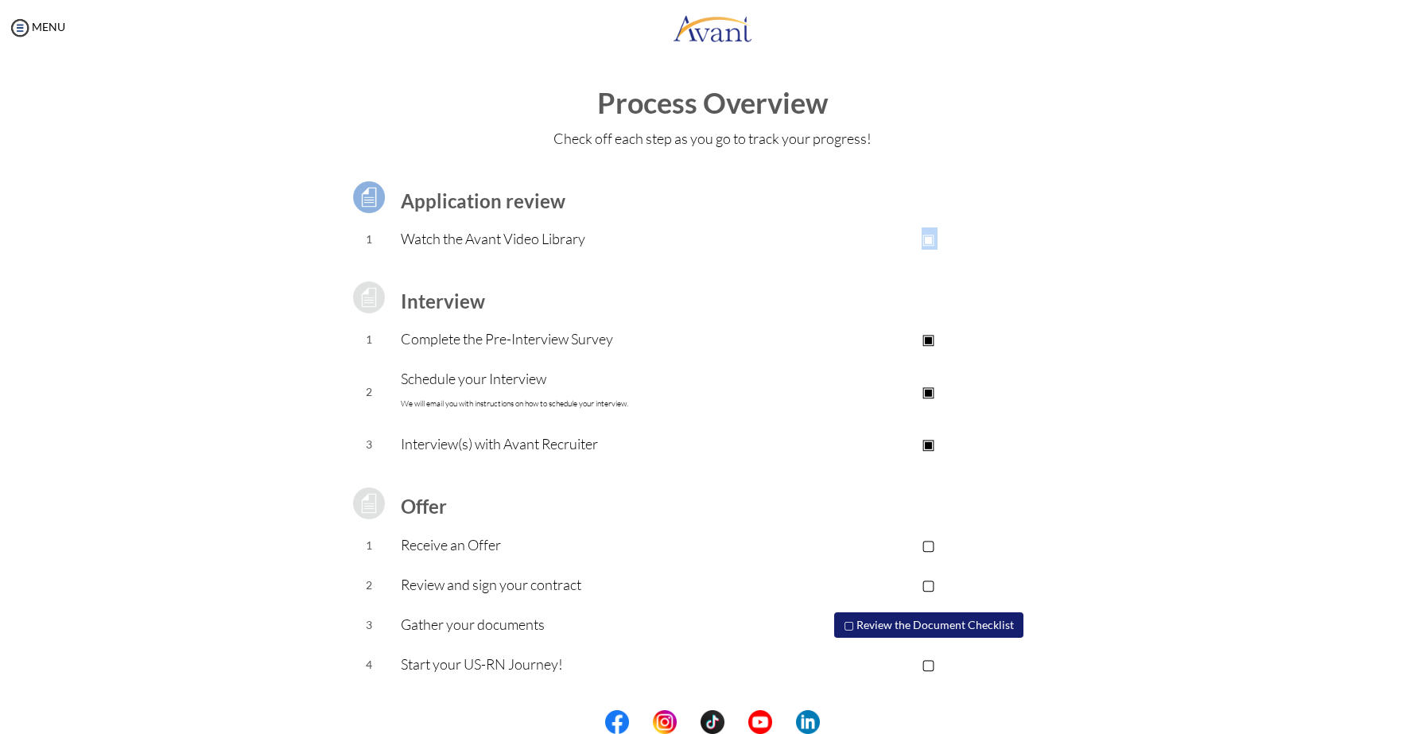
click at [930, 240] on p "▣" at bounding box center [928, 238] width 319 height 22
click at [954, 281] on td at bounding box center [928, 297] width 319 height 45
click at [938, 544] on p "▢" at bounding box center [928, 545] width 319 height 22
click at [933, 545] on p "▣" at bounding box center [928, 545] width 319 height 22
click at [930, 394] on p "▣" at bounding box center [928, 391] width 319 height 22
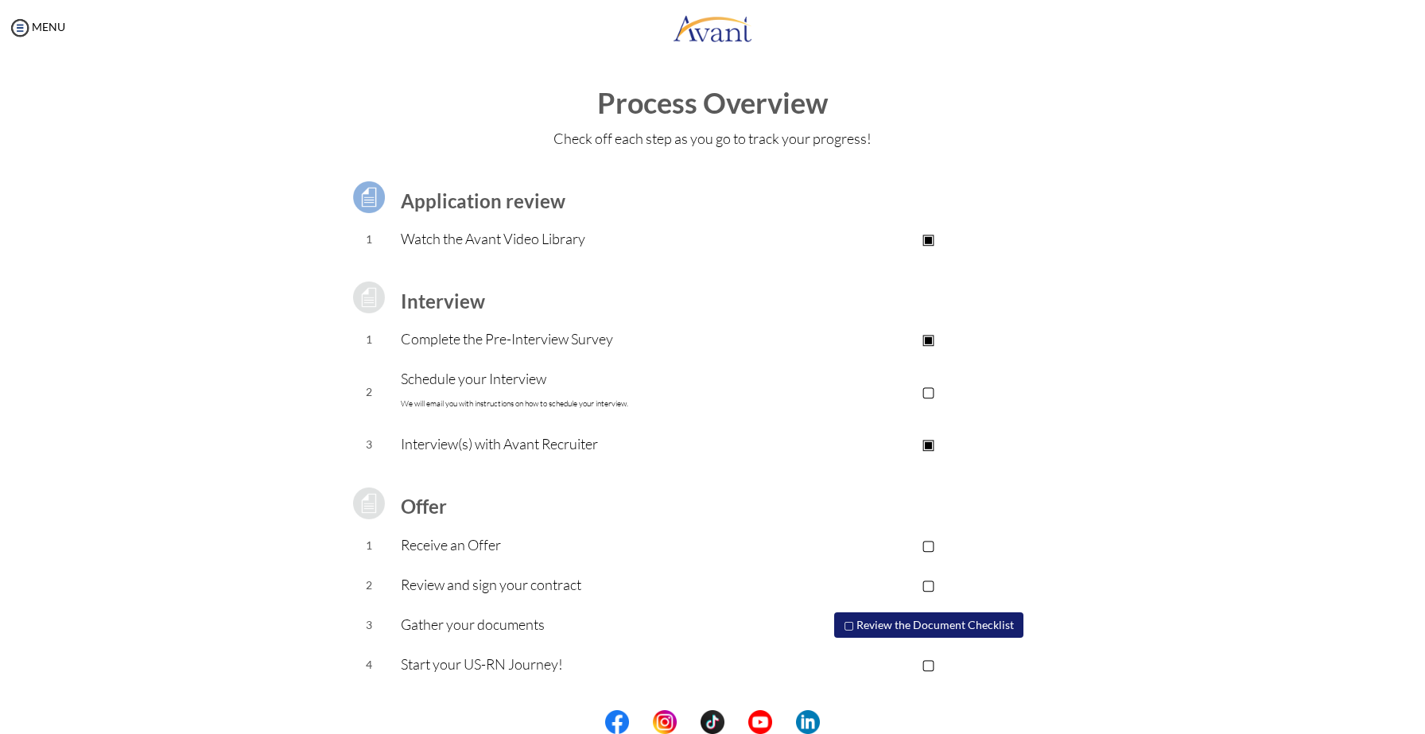
click at [930, 441] on p "▣" at bounding box center [928, 444] width 319 height 22
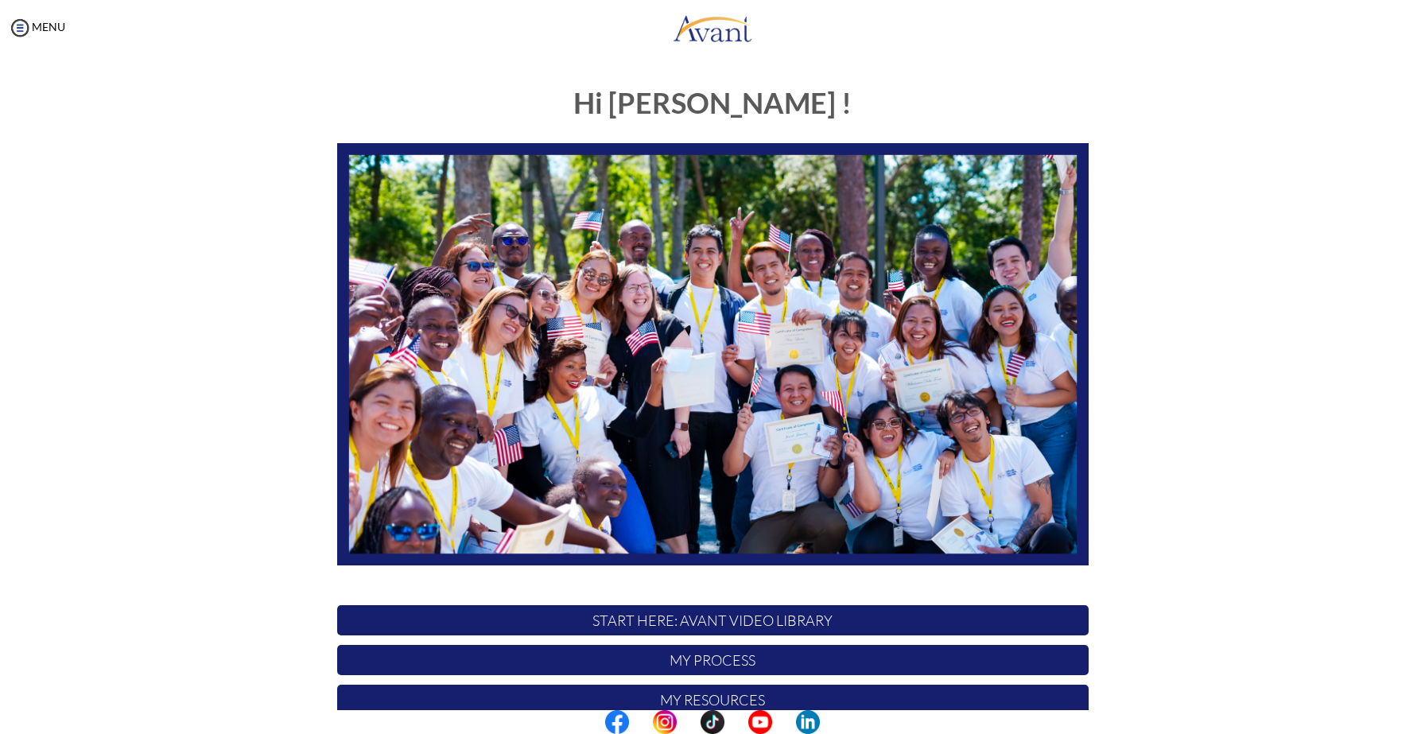
click at [500, 653] on p "My Process" at bounding box center [712, 660] width 751 height 30
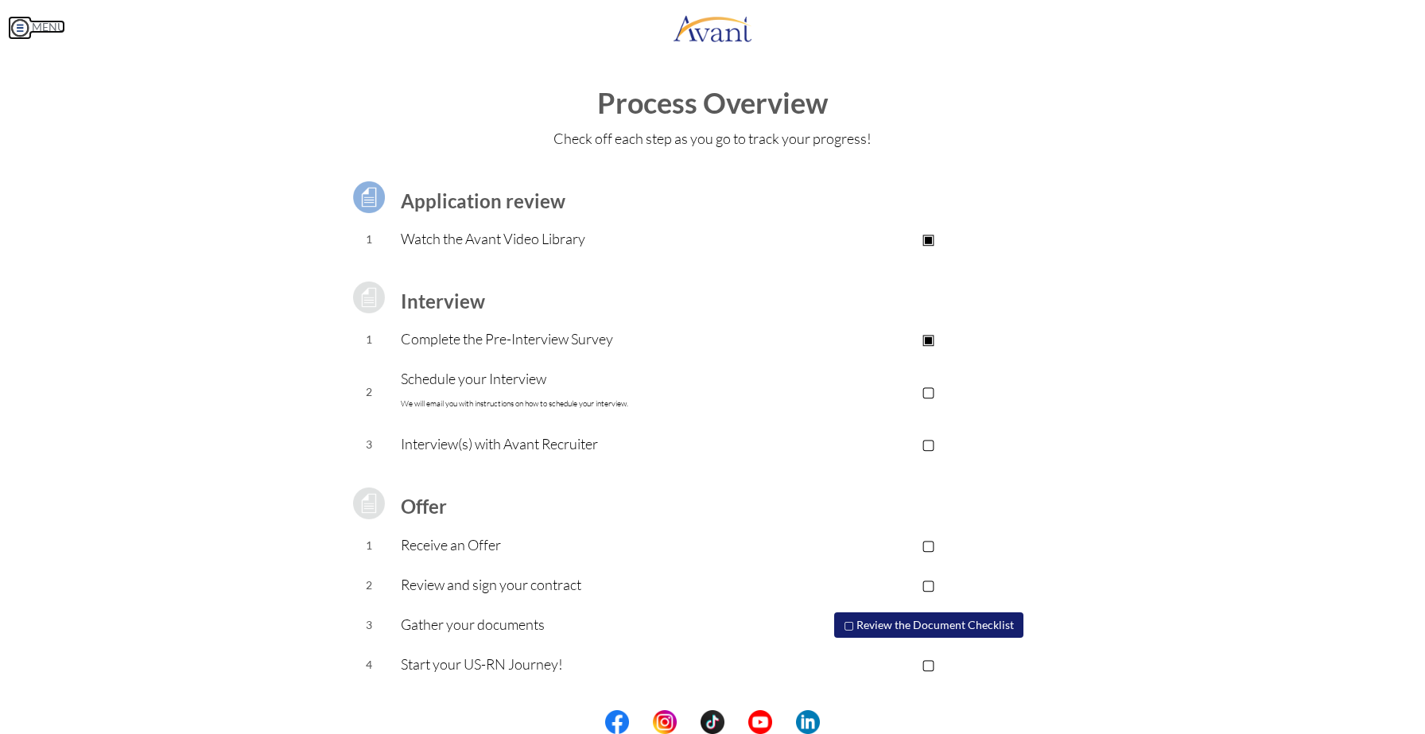
click at [17, 33] on img at bounding box center [20, 28] width 24 height 24
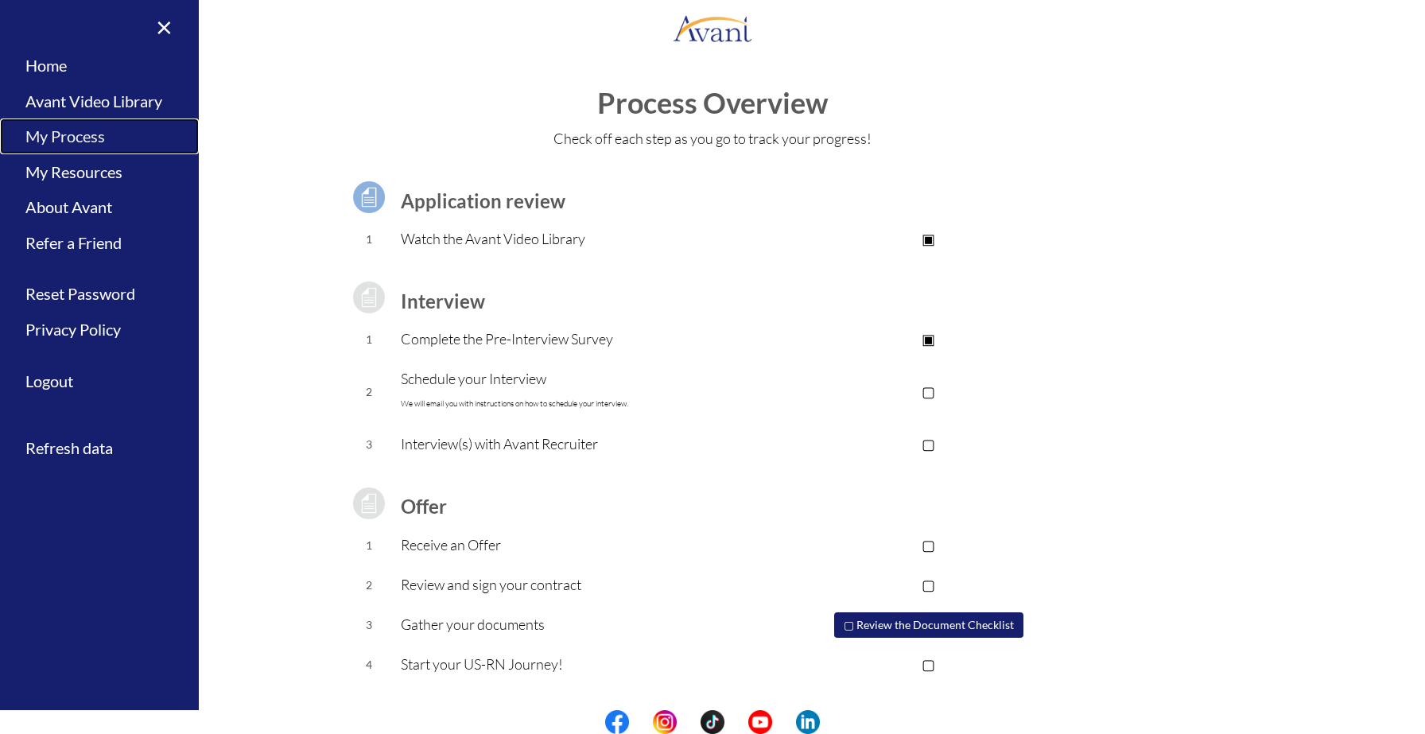
click at [68, 140] on link "My Process" at bounding box center [99, 136] width 199 height 36
